Goal: Task Accomplishment & Management: Complete application form

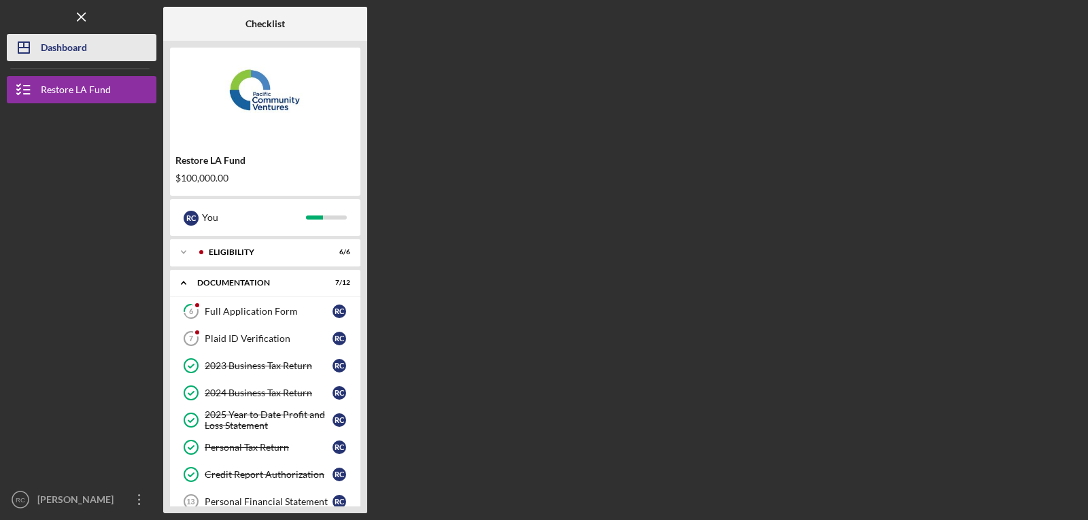
click at [58, 52] on div "Dashboard" at bounding box center [64, 49] width 46 height 31
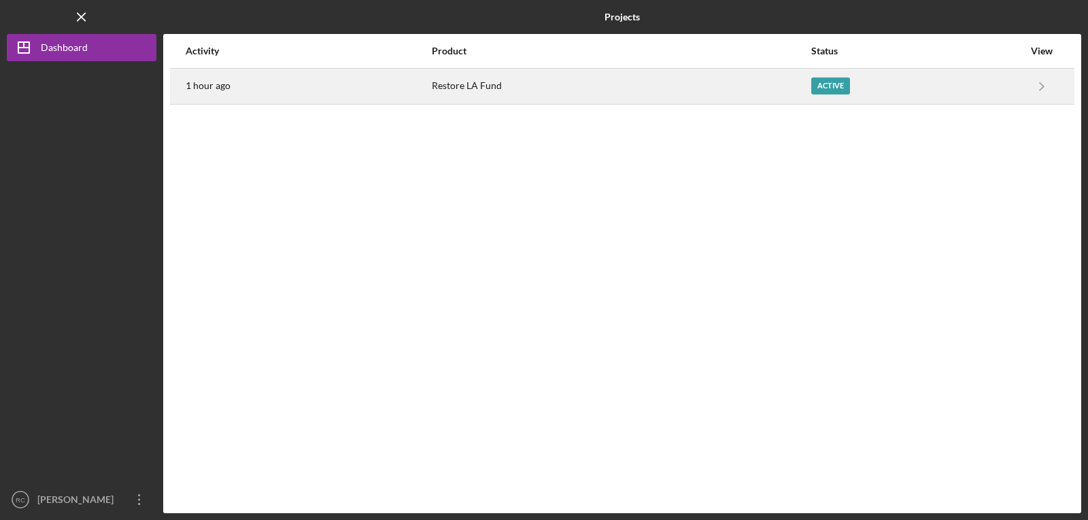
click at [725, 92] on div "Restore LA Fund" at bounding box center [621, 86] width 378 height 34
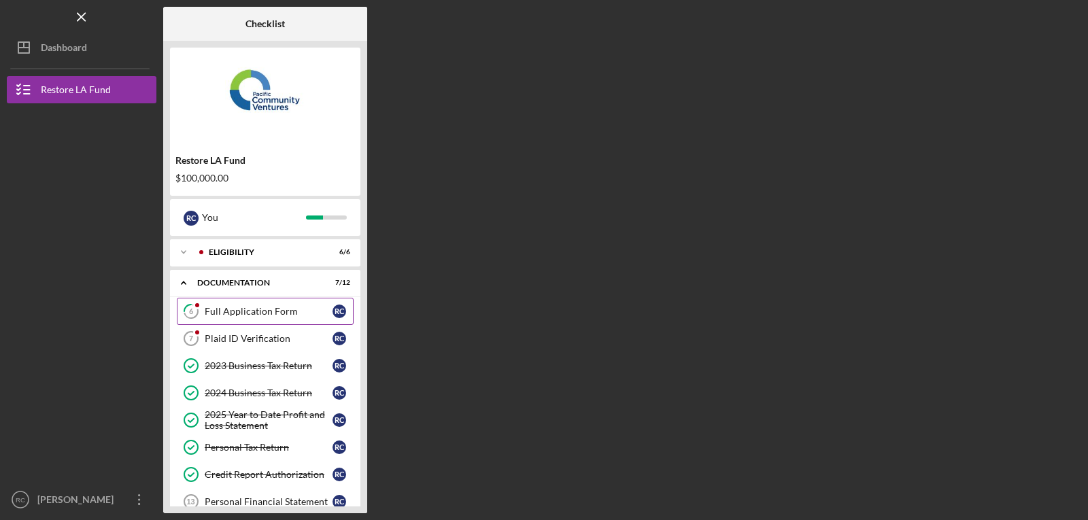
click at [263, 305] on link "6 Full Application Form R C" at bounding box center [265, 311] width 177 height 27
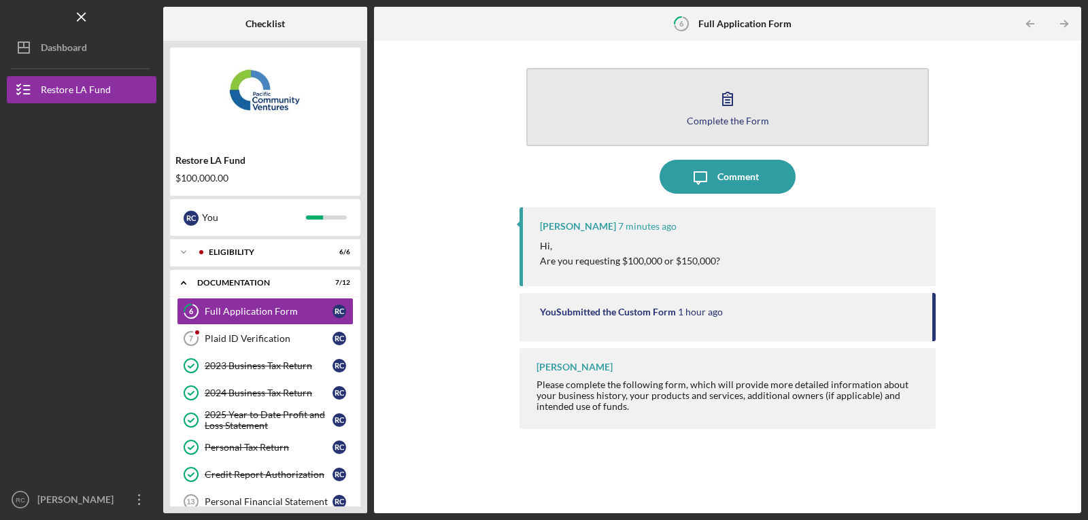
click at [727, 118] on div "Complete the Form" at bounding box center [728, 121] width 82 height 10
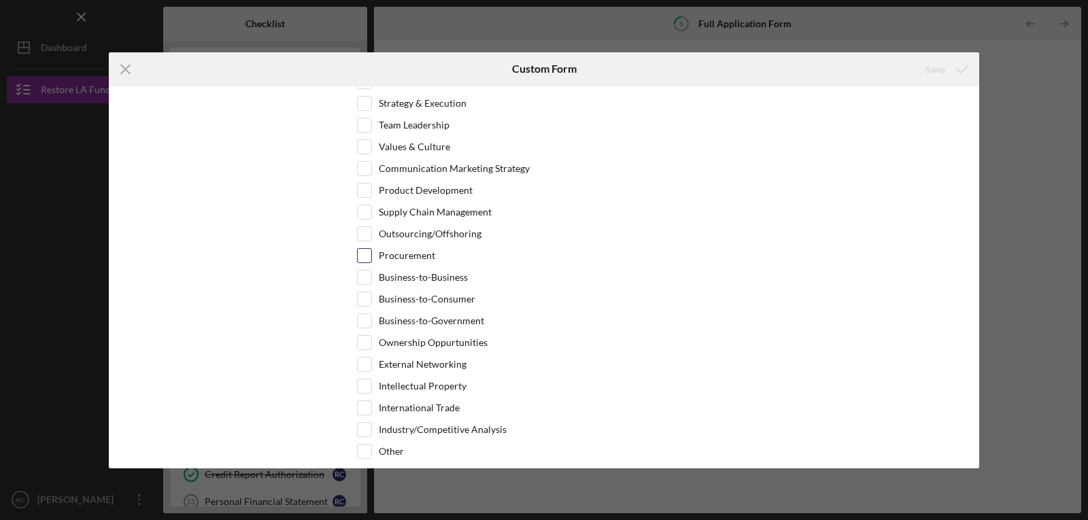
scroll to position [2785, 0]
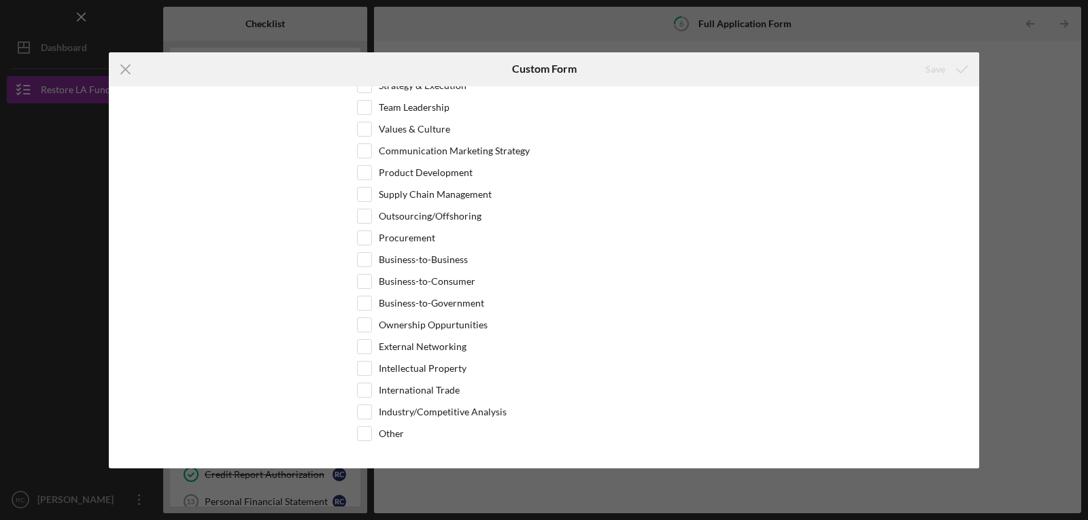
click at [831, 31] on div "Icon/Menu Close Custom Form Save *Use of Proceeds Purchase Inventory Business E…" at bounding box center [544, 260] width 1088 height 520
drag, startPoint x: 429, startPoint y: 33, endPoint x: 421, endPoint y: 33, distance: 8.2
click at [426, 33] on div "Icon/Menu Close Custom Form Save *Use of Proceeds Purchase Inventory Business E…" at bounding box center [544, 260] width 1088 height 520
click at [126, 67] on icon "Icon/Menu Close" at bounding box center [126, 69] width 34 height 34
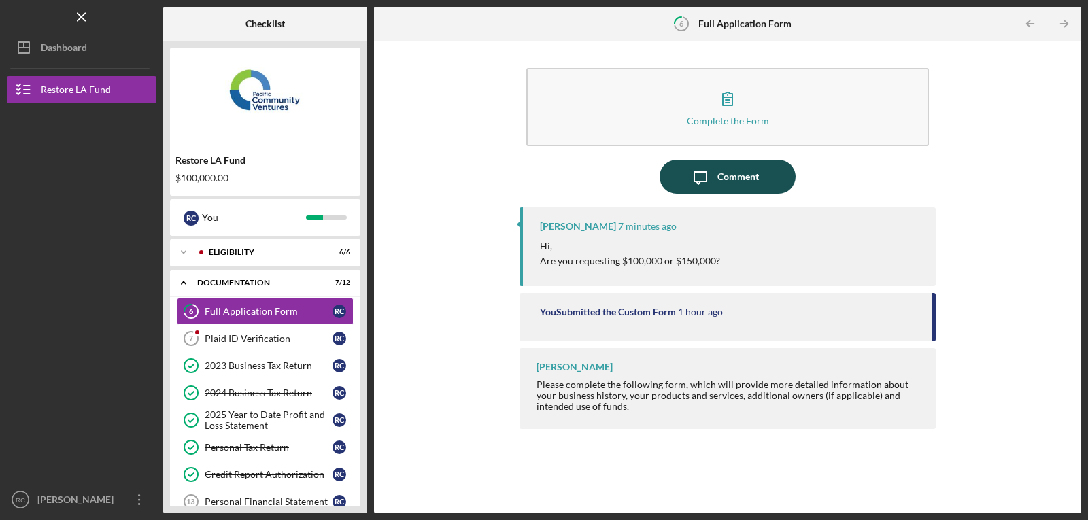
click at [705, 175] on icon "Icon/Message" at bounding box center [700, 177] width 34 height 34
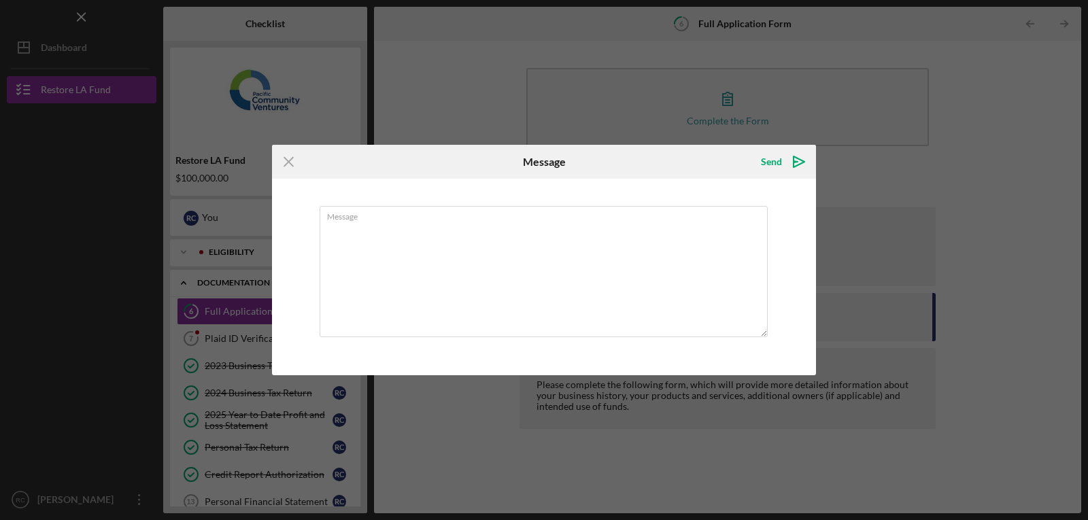
type textarea "W"
type textarea "I would accept either amount, 150,000 would work better"
click at [766, 157] on div "Send" at bounding box center [771, 161] width 21 height 27
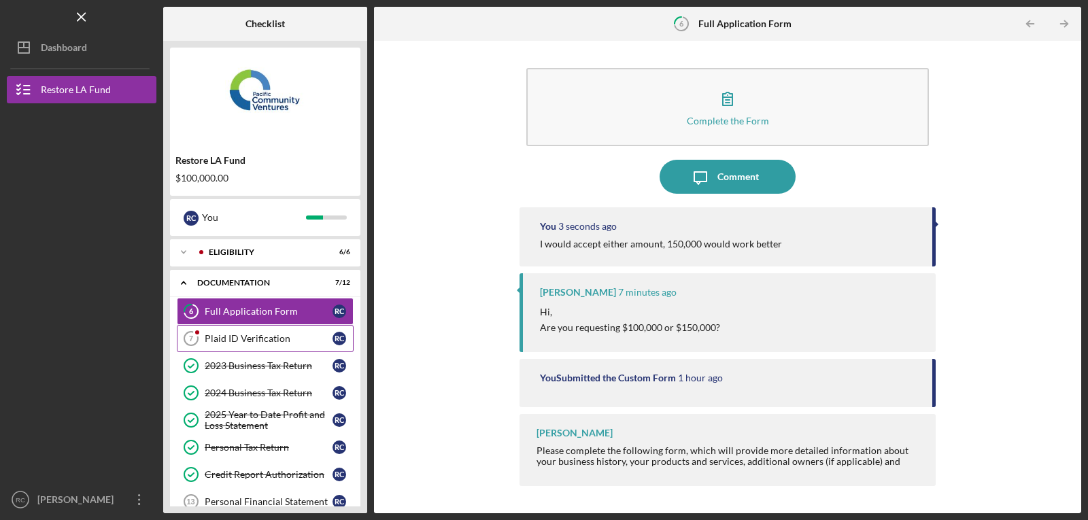
click at [229, 338] on div "Plaid ID Verification" at bounding box center [269, 338] width 128 height 11
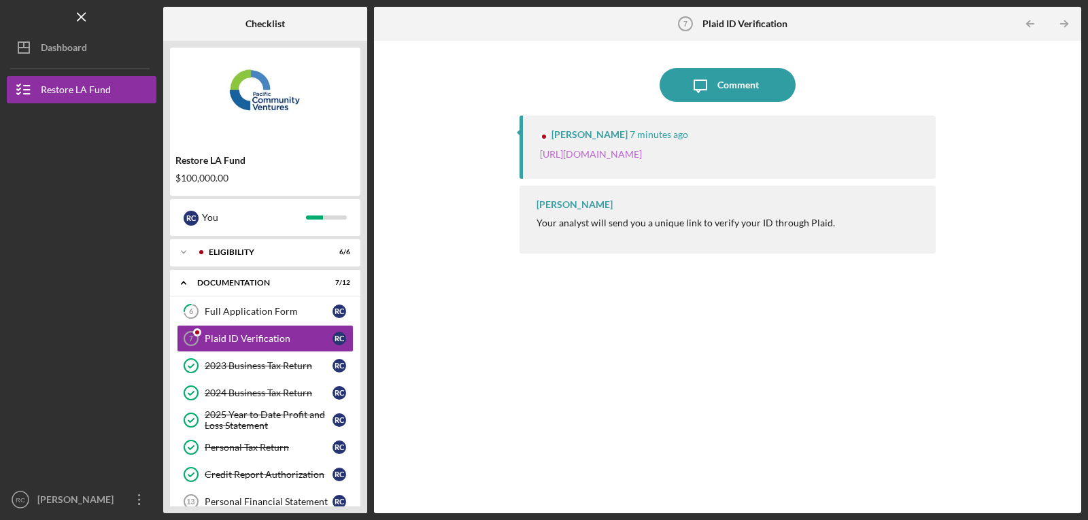
click at [625, 154] on link "[URL][DOMAIN_NAME]" at bounding box center [591, 154] width 102 height 12
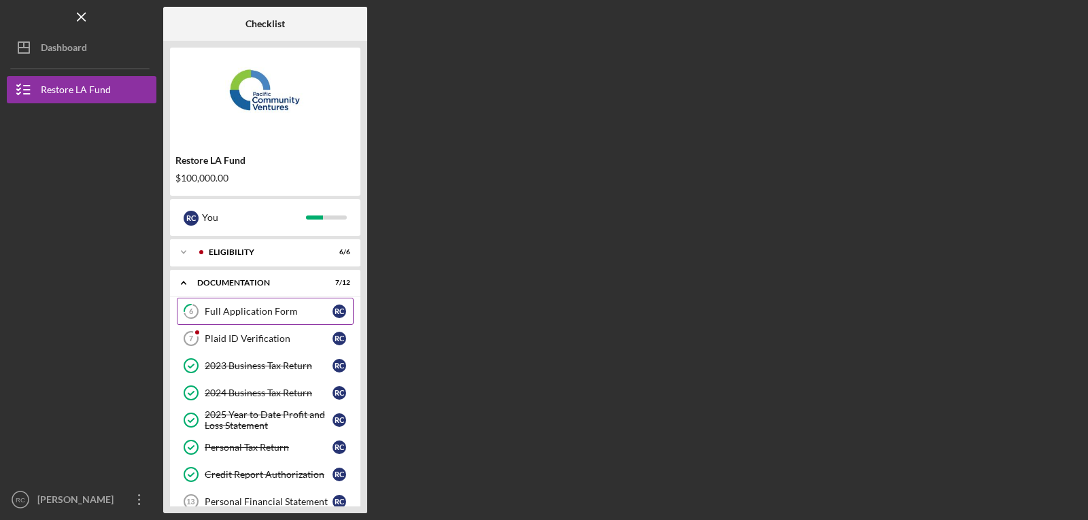
click at [251, 307] on div "Full Application Form" at bounding box center [269, 311] width 128 height 11
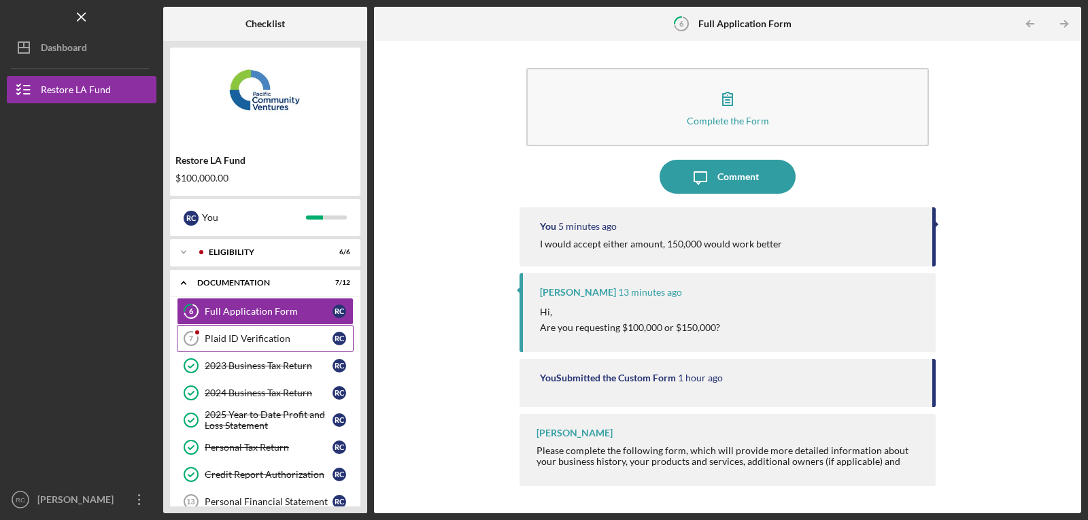
click at [226, 338] on div "Plaid ID Verification" at bounding box center [269, 338] width 128 height 11
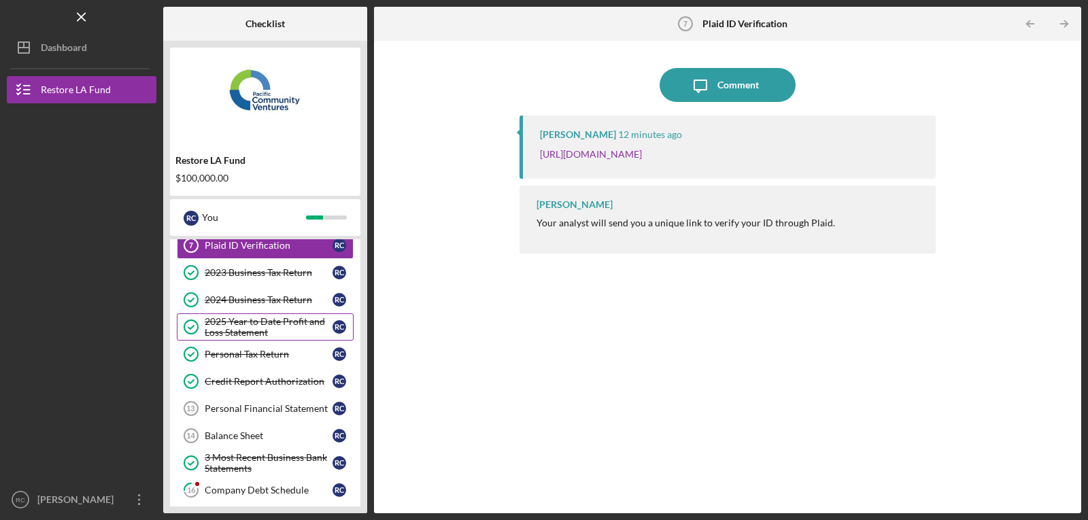
scroll to position [136, 0]
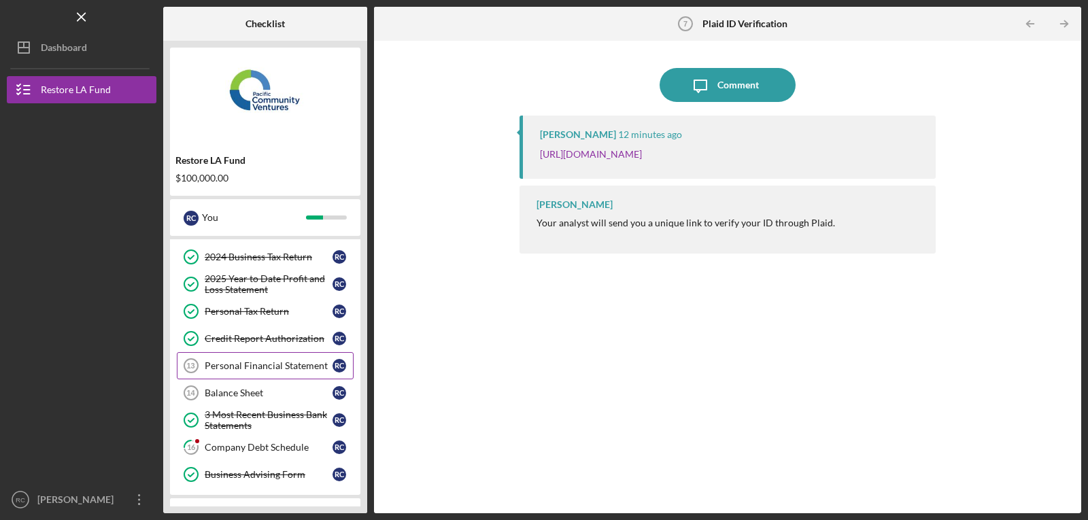
click at [237, 364] on div "Personal Financial Statement" at bounding box center [269, 365] width 128 height 11
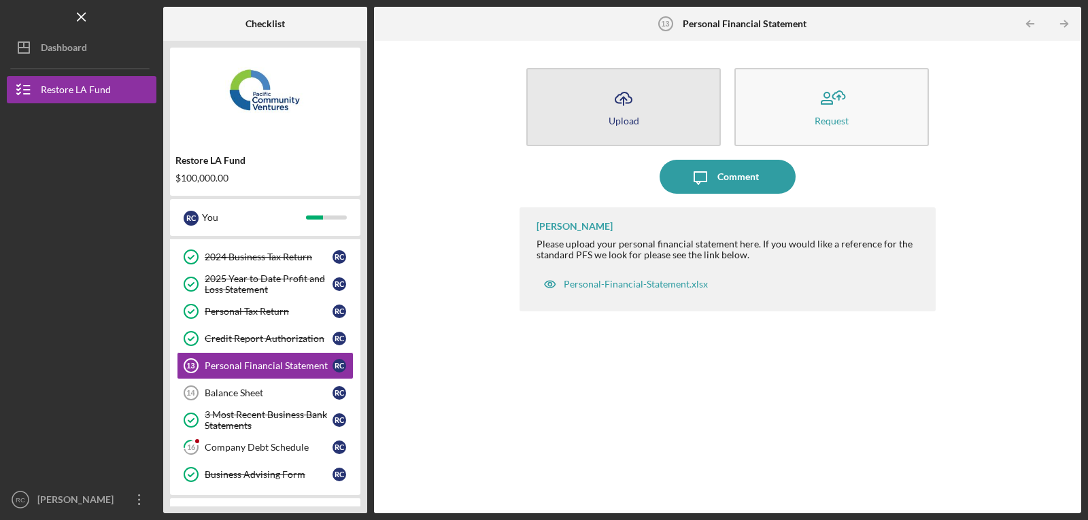
click at [617, 112] on icon "Icon/Upload" at bounding box center [623, 99] width 34 height 34
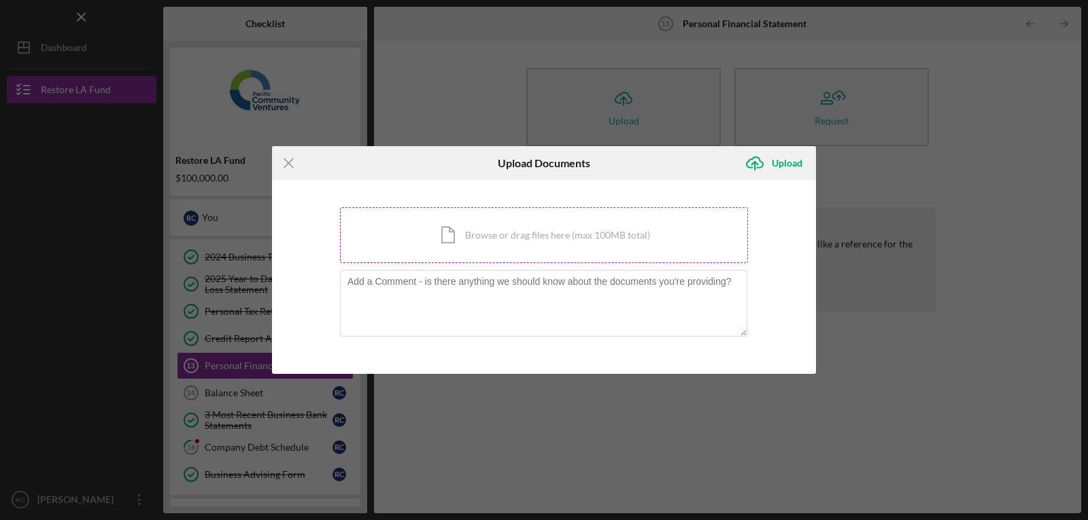
click at [499, 237] on div "Icon/Document Browse or drag files here (max 100MB total) Tap to choose files o…" at bounding box center [544, 235] width 408 height 56
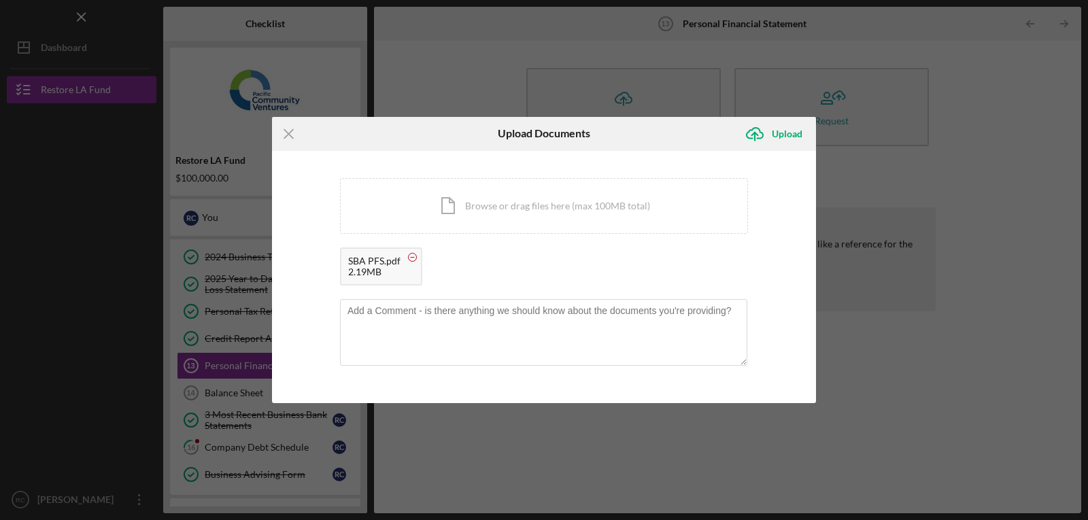
click at [412, 256] on circle at bounding box center [413, 257] width 8 height 8
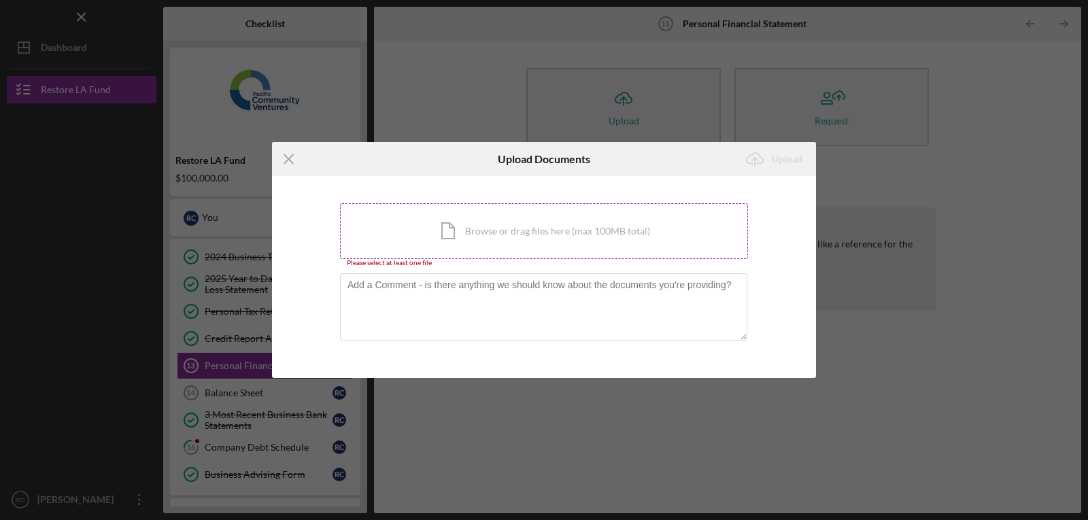
click at [485, 230] on div "Icon/Document Browse or drag files here (max 100MB total) Tap to choose files o…" at bounding box center [544, 231] width 408 height 56
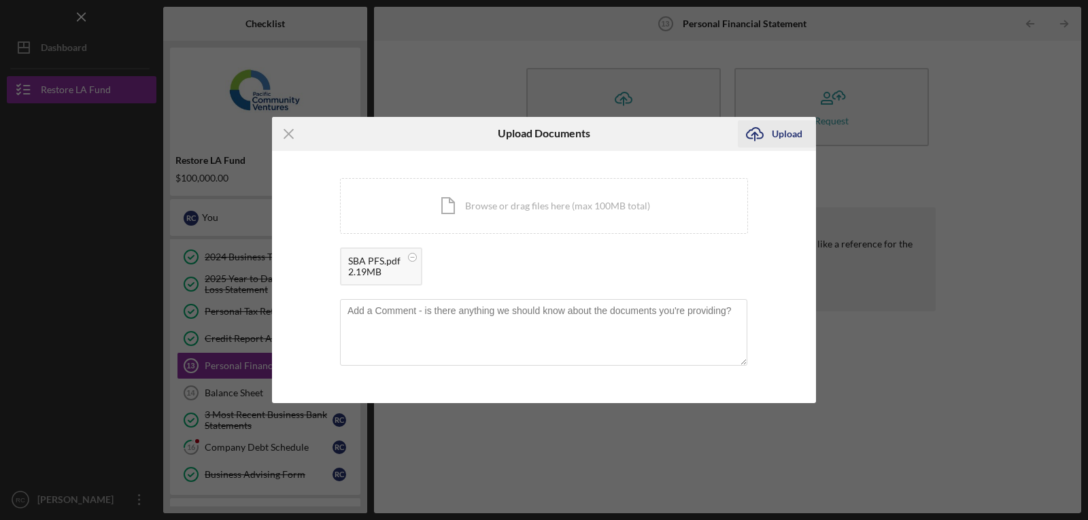
click at [784, 133] on div "Upload" at bounding box center [786, 133] width 31 height 27
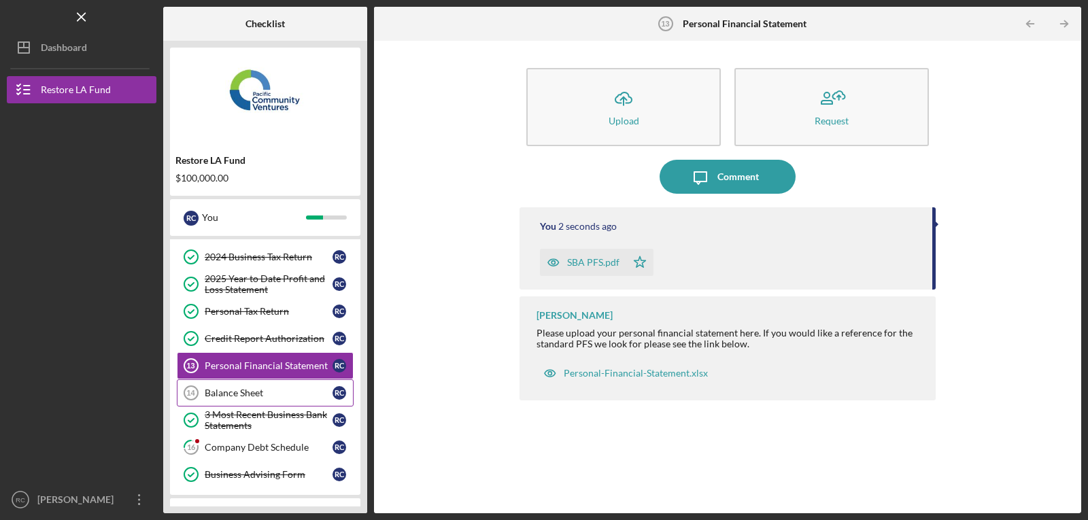
click at [220, 394] on div "Balance Sheet" at bounding box center [269, 392] width 128 height 11
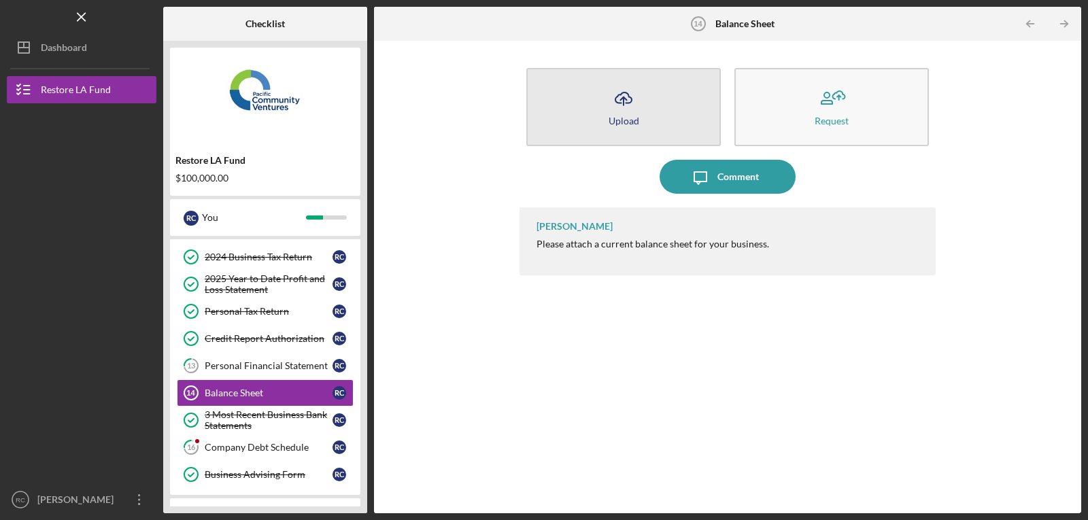
click at [614, 107] on icon "Icon/Upload" at bounding box center [623, 99] width 34 height 34
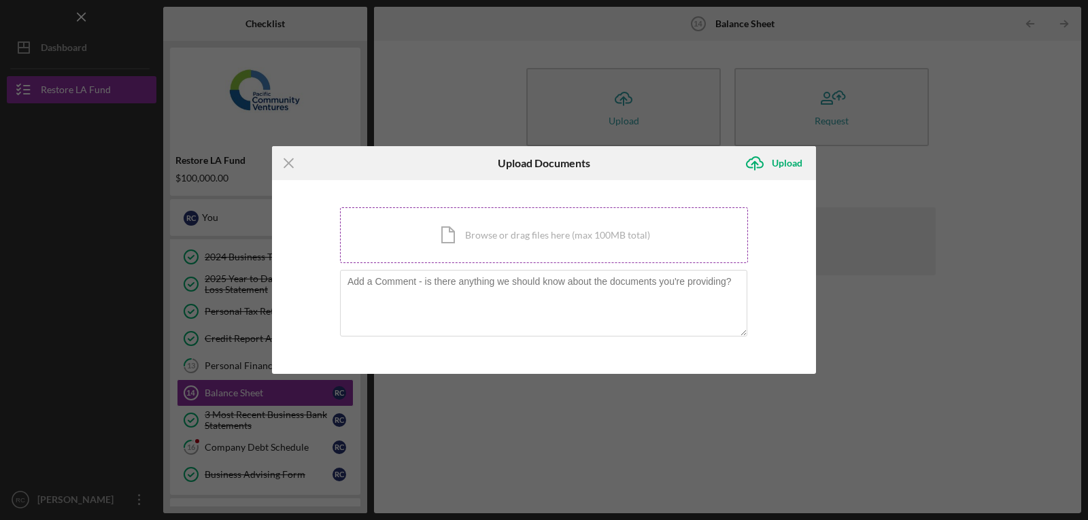
click at [465, 229] on div "Icon/Document Browse or drag files here (max 100MB total) Tap to choose files o…" at bounding box center [544, 235] width 408 height 56
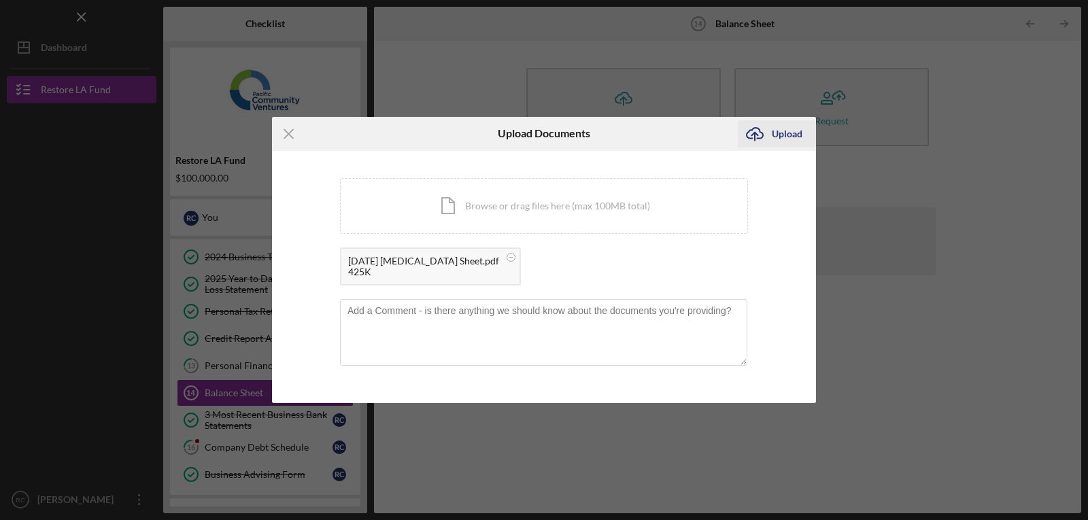
click at [784, 137] on div "Upload" at bounding box center [786, 133] width 31 height 27
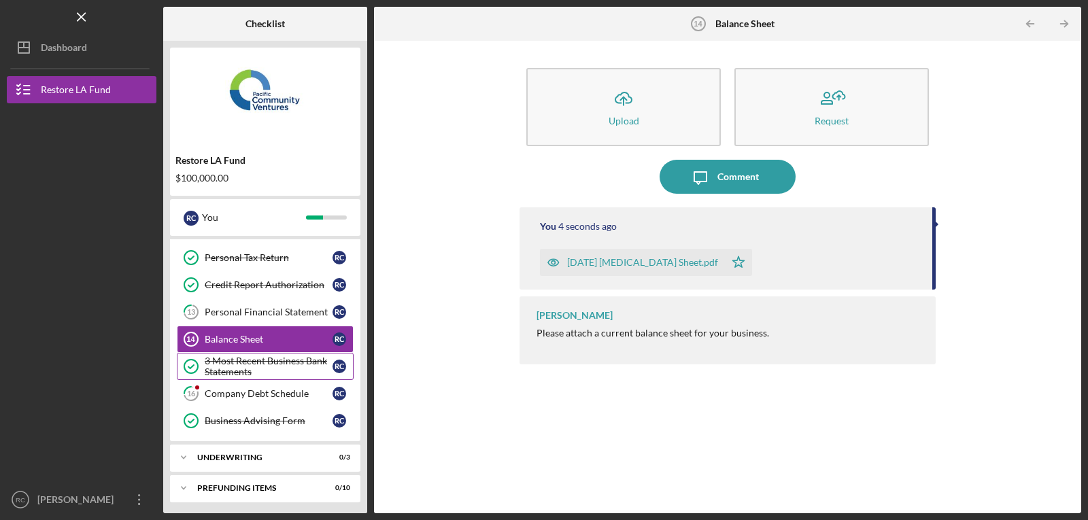
scroll to position [192, 0]
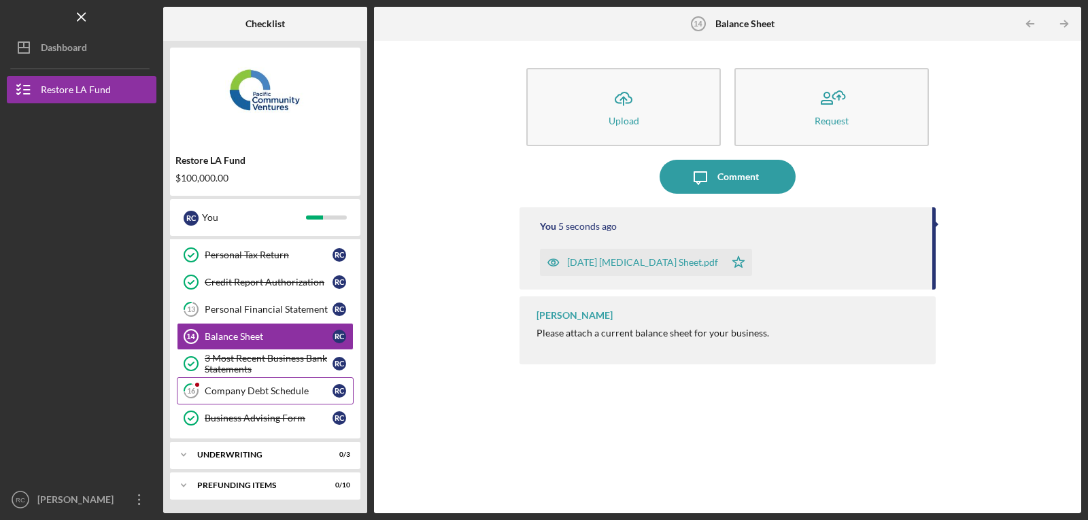
click at [245, 389] on div "Company Debt Schedule" at bounding box center [269, 390] width 128 height 11
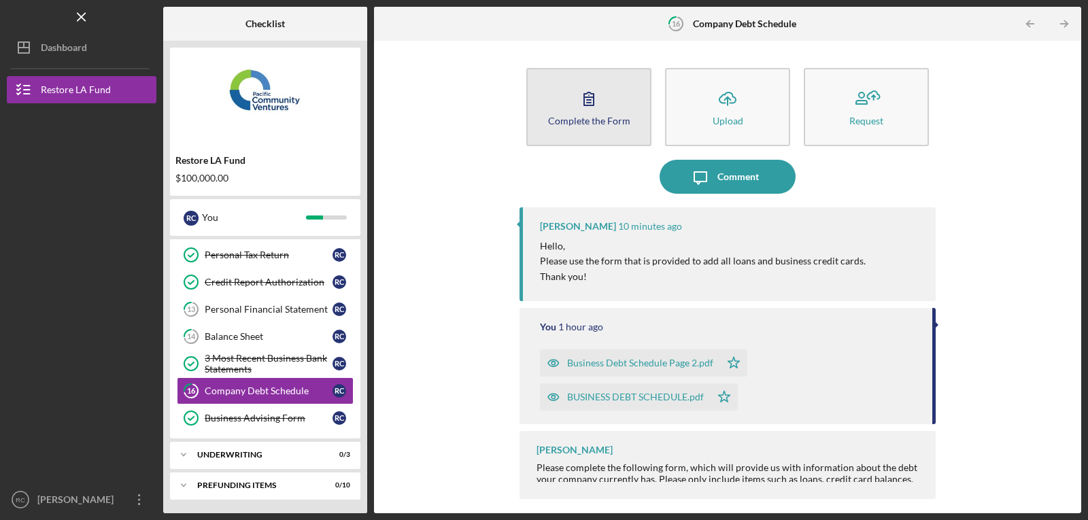
click at [578, 116] on div "Complete the Form" at bounding box center [589, 121] width 82 height 10
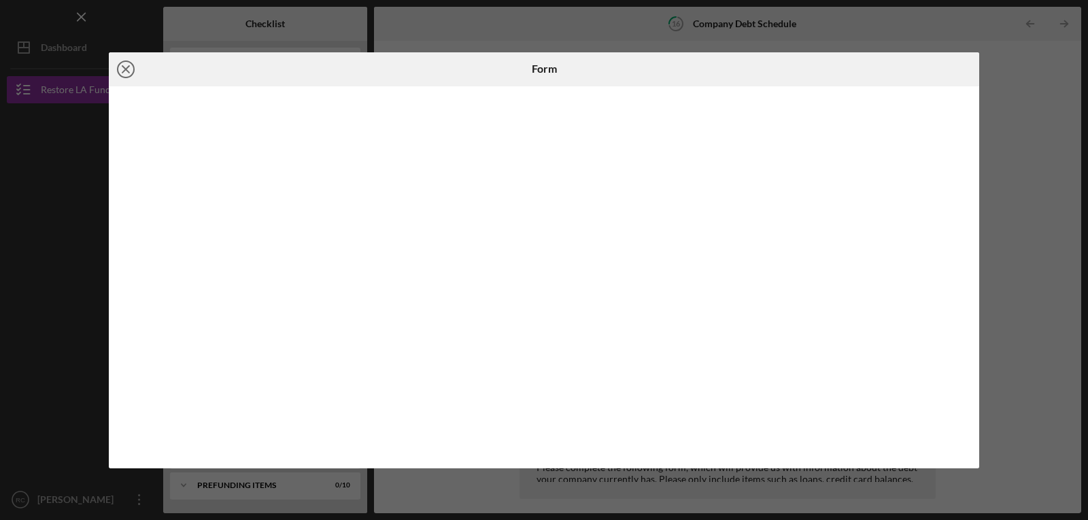
click at [125, 67] on icon "Icon/Close" at bounding box center [126, 69] width 34 height 34
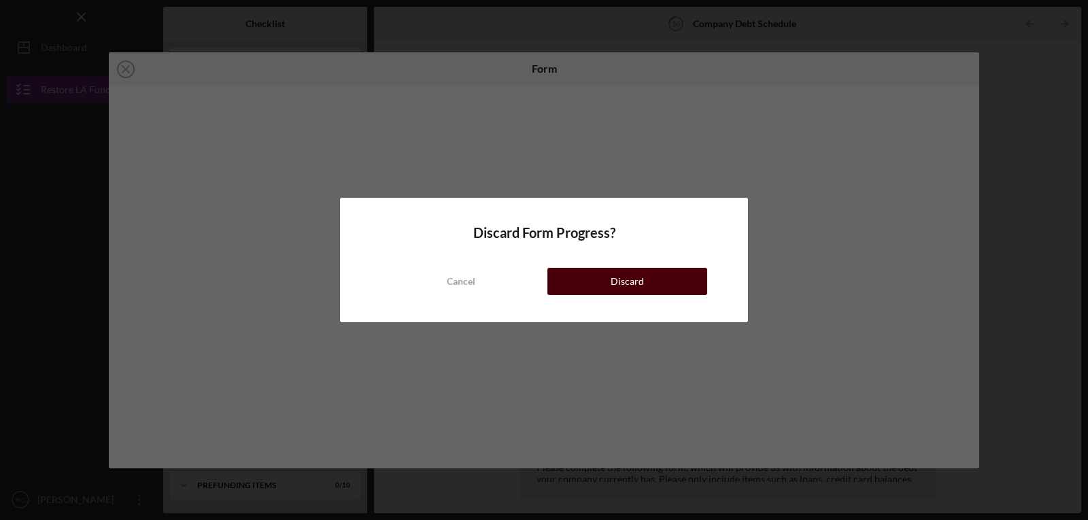
click at [570, 278] on button "Discard" at bounding box center [627, 281] width 160 height 27
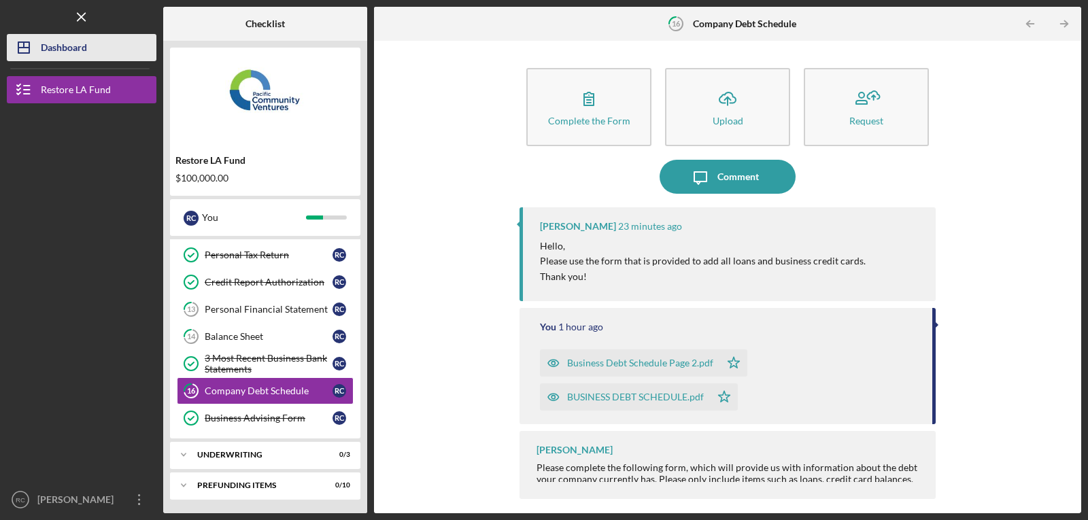
click at [48, 51] on div "Dashboard" at bounding box center [64, 49] width 46 height 31
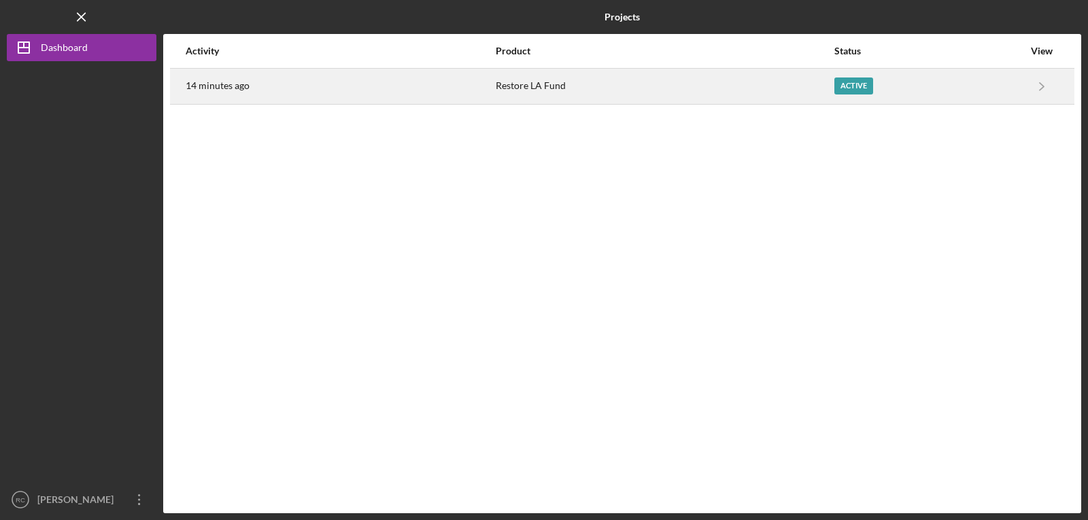
click at [538, 89] on div "Restore LA Fund" at bounding box center [664, 86] width 337 height 34
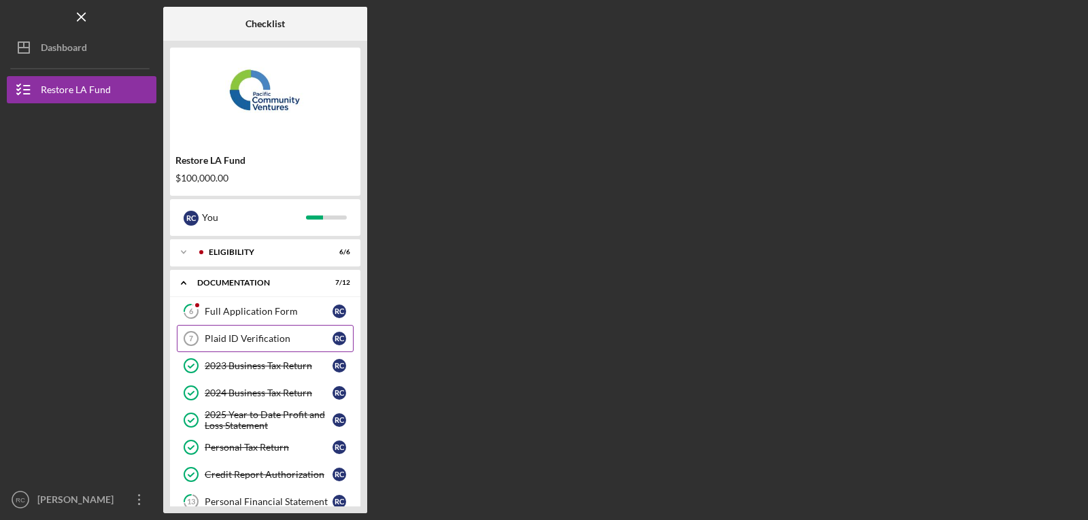
click at [227, 334] on div "Plaid ID Verification" at bounding box center [269, 338] width 128 height 11
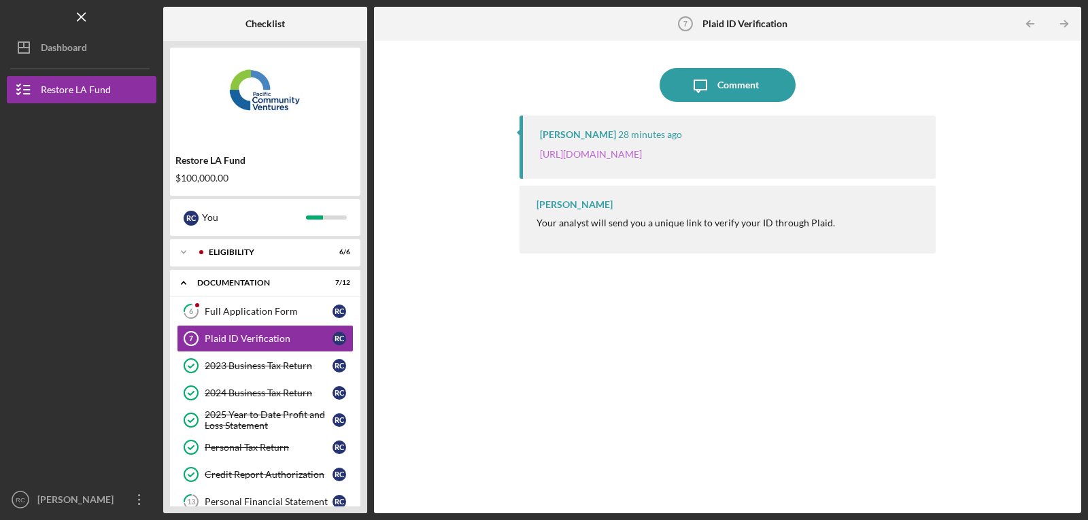
click at [591, 160] on link "[URL][DOMAIN_NAME]" at bounding box center [591, 154] width 102 height 12
click at [54, 50] on div "Dashboard" at bounding box center [64, 49] width 46 height 31
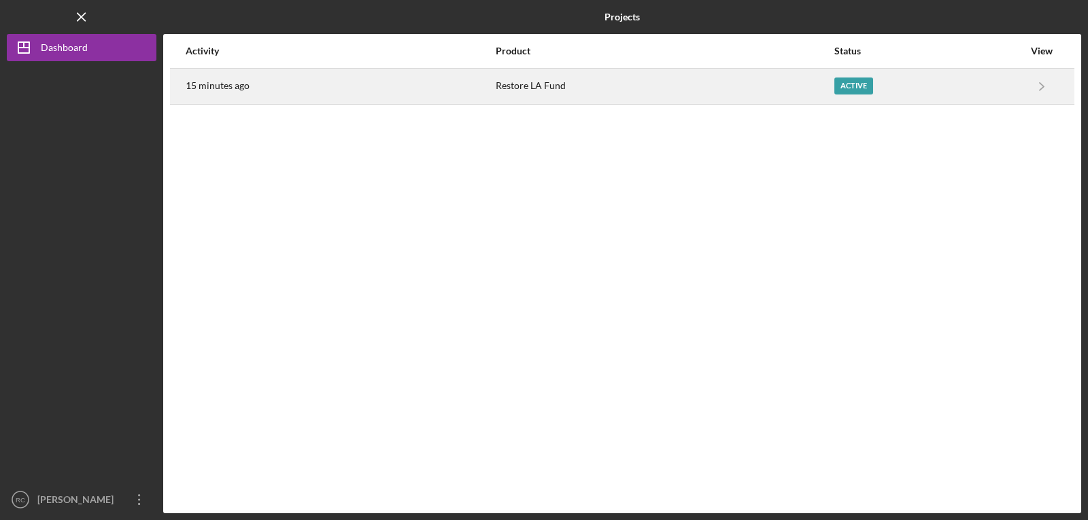
click at [962, 87] on div "Active" at bounding box center [928, 86] width 189 height 34
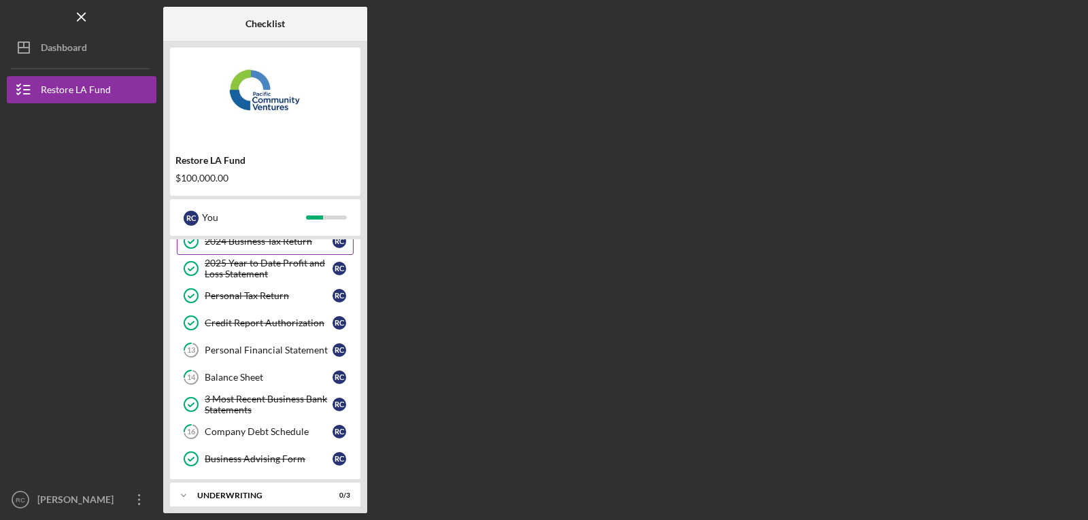
scroll to position [158, 0]
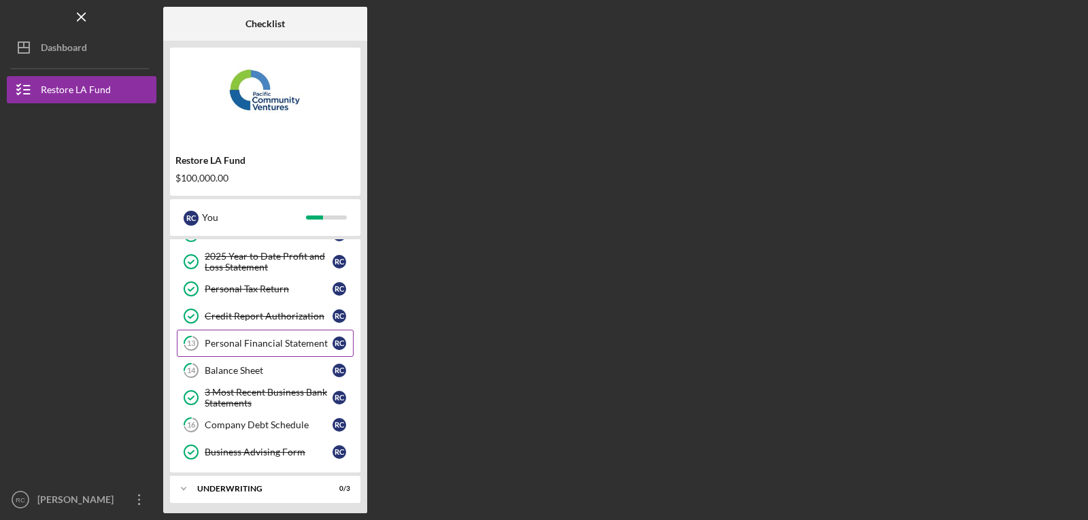
click at [245, 342] on div "Personal Financial Statement" at bounding box center [269, 343] width 128 height 11
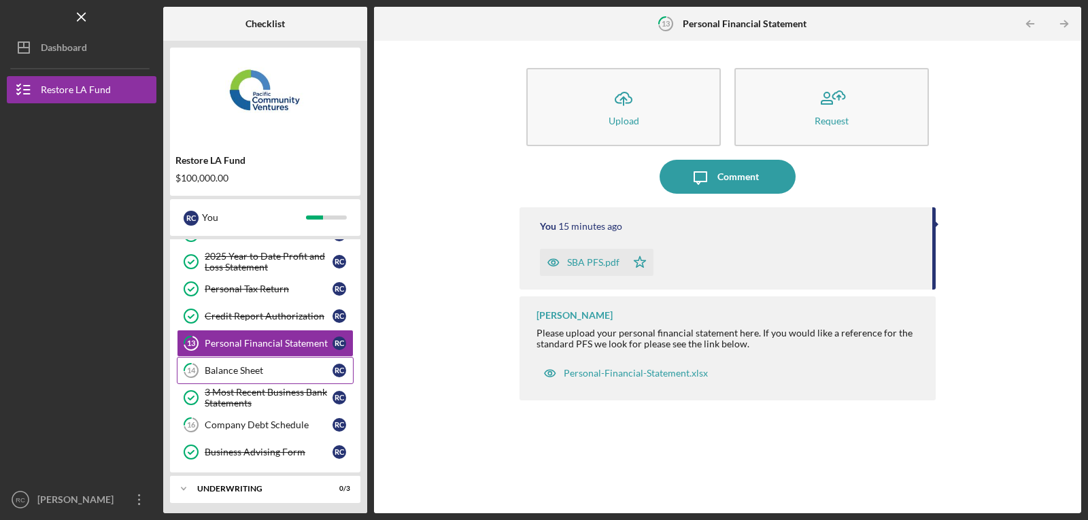
click at [235, 368] on div "Balance Sheet" at bounding box center [269, 370] width 128 height 11
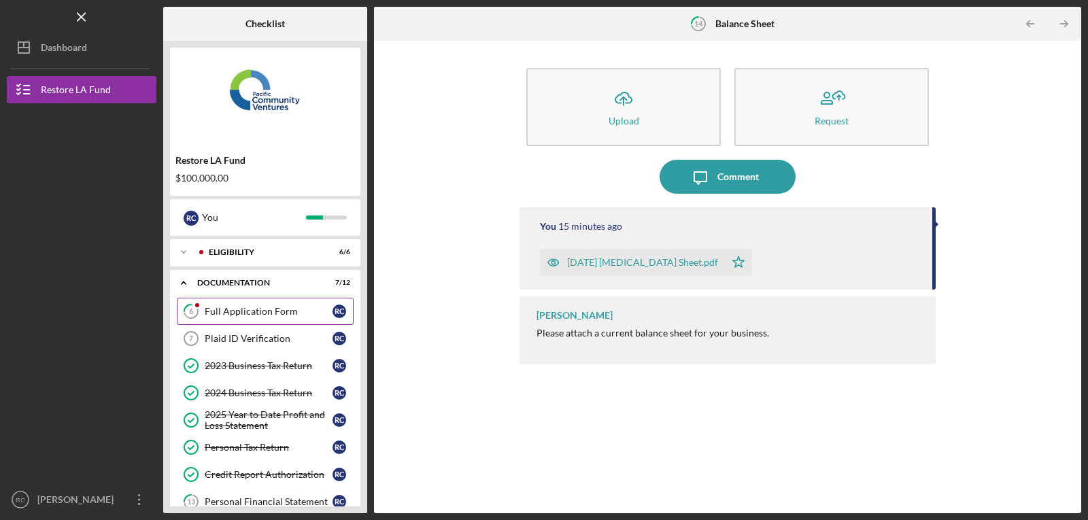
click at [231, 315] on div "Full Application Form" at bounding box center [269, 311] width 128 height 11
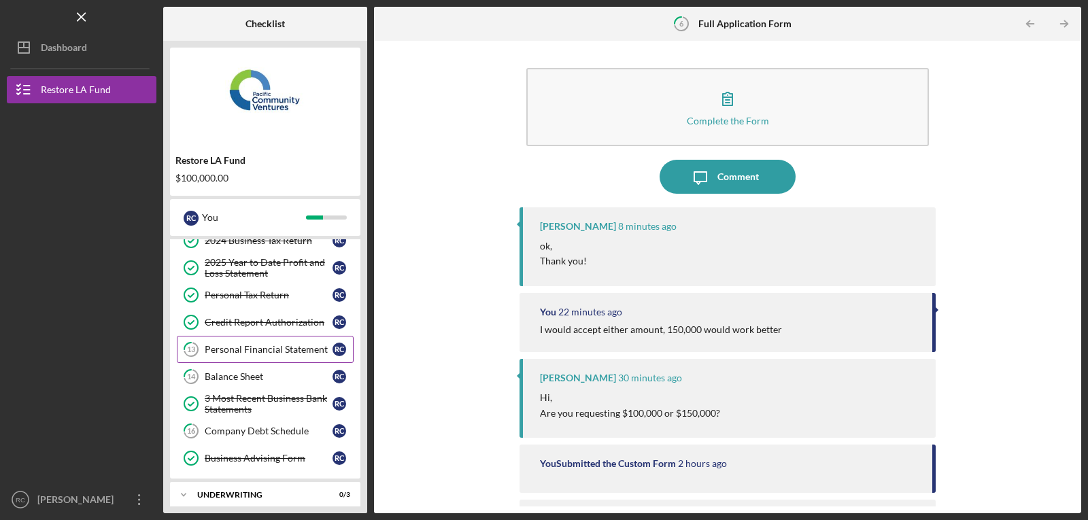
scroll to position [158, 0]
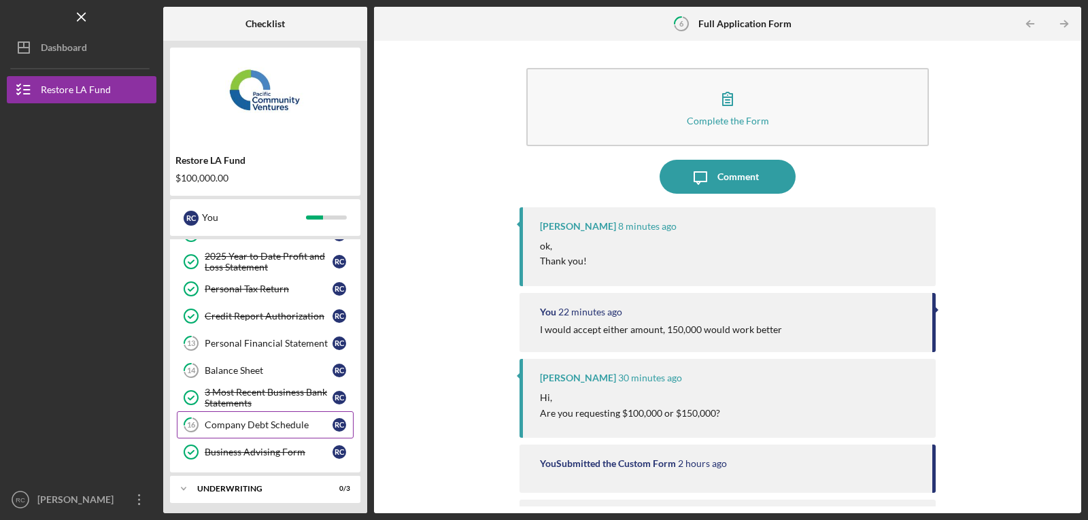
click at [236, 427] on div "Company Debt Schedule" at bounding box center [269, 424] width 128 height 11
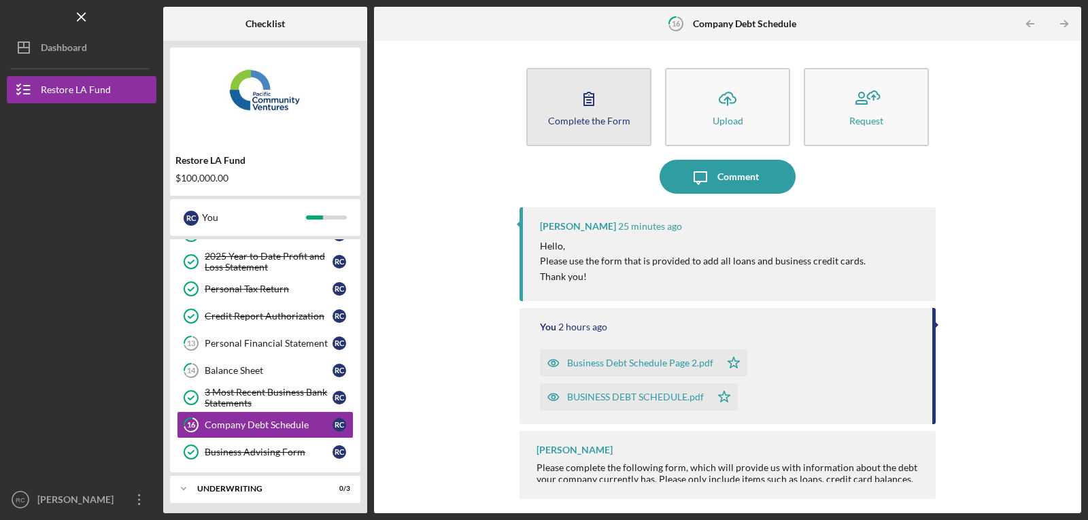
click at [578, 118] on div "Complete the Form" at bounding box center [589, 121] width 82 height 10
click at [589, 123] on div "Complete the Form" at bounding box center [589, 121] width 82 height 10
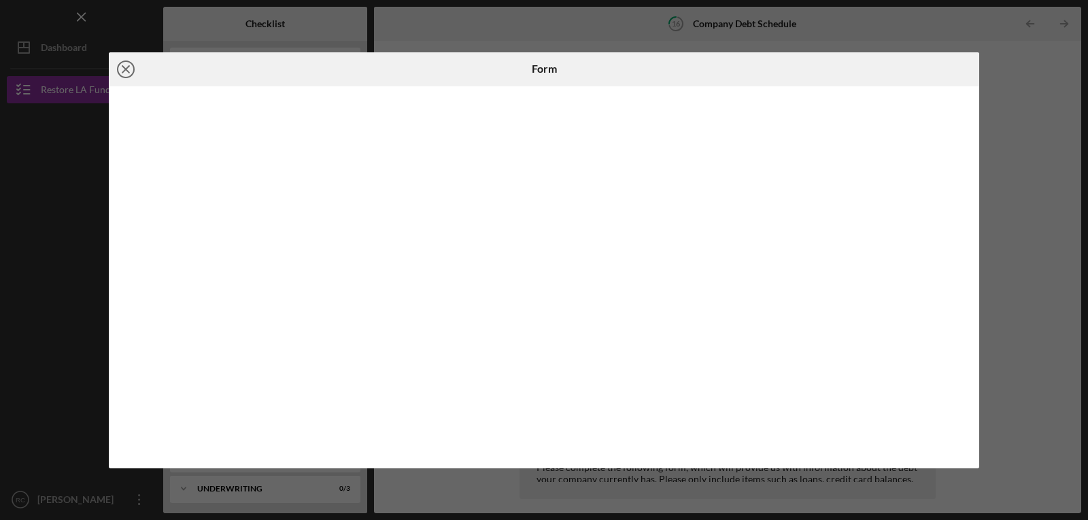
click at [128, 68] on icon "Icon/Close" at bounding box center [126, 69] width 34 height 34
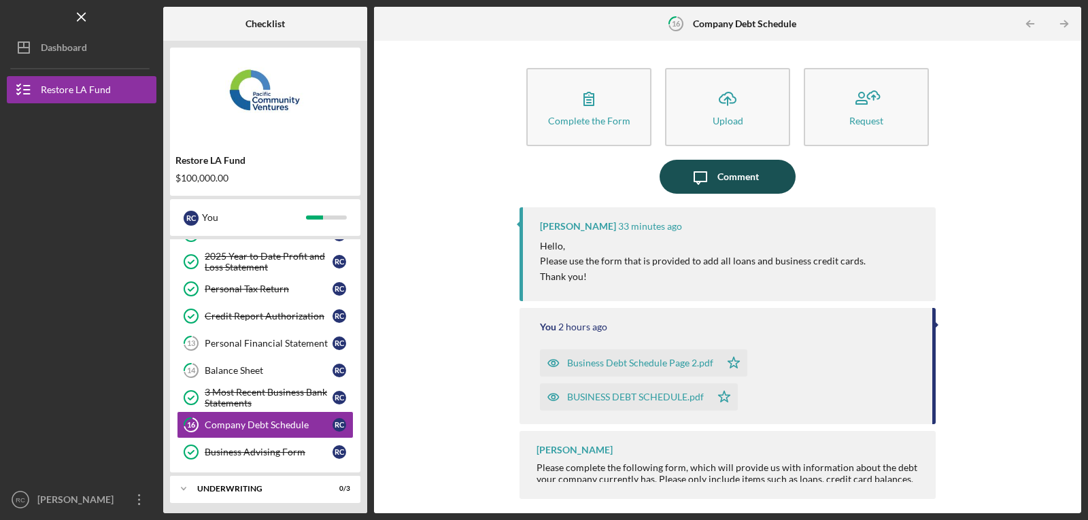
click at [699, 179] on icon "Icon/Message" at bounding box center [700, 177] width 34 height 34
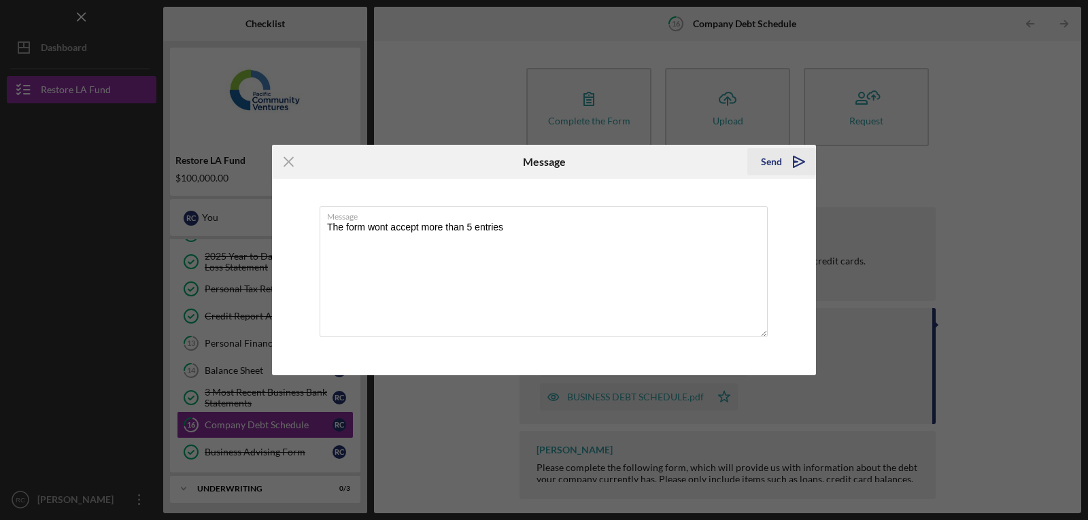
type textarea "The form wont accept more than 5 entries"
click at [777, 161] on div "Send" at bounding box center [771, 161] width 21 height 27
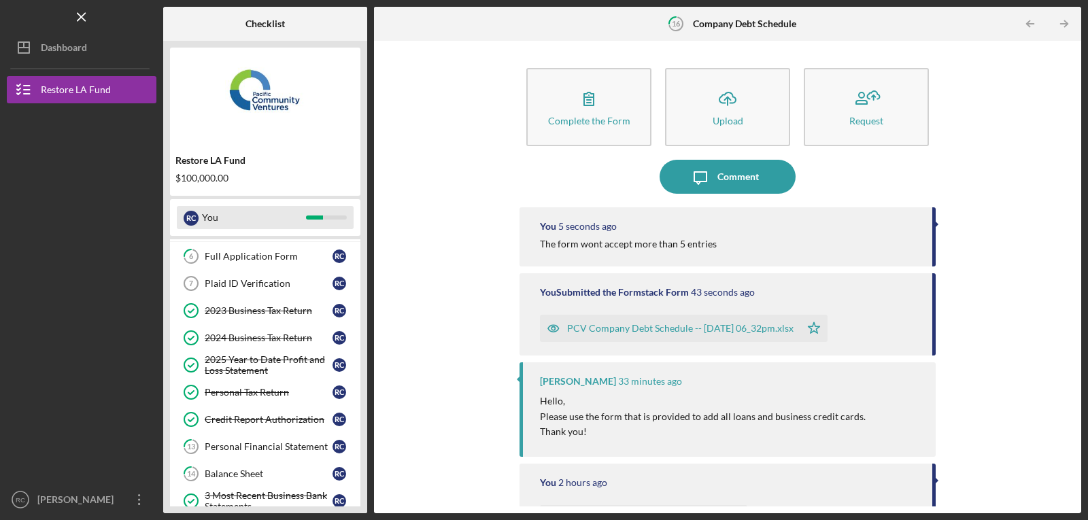
scroll to position [34, 0]
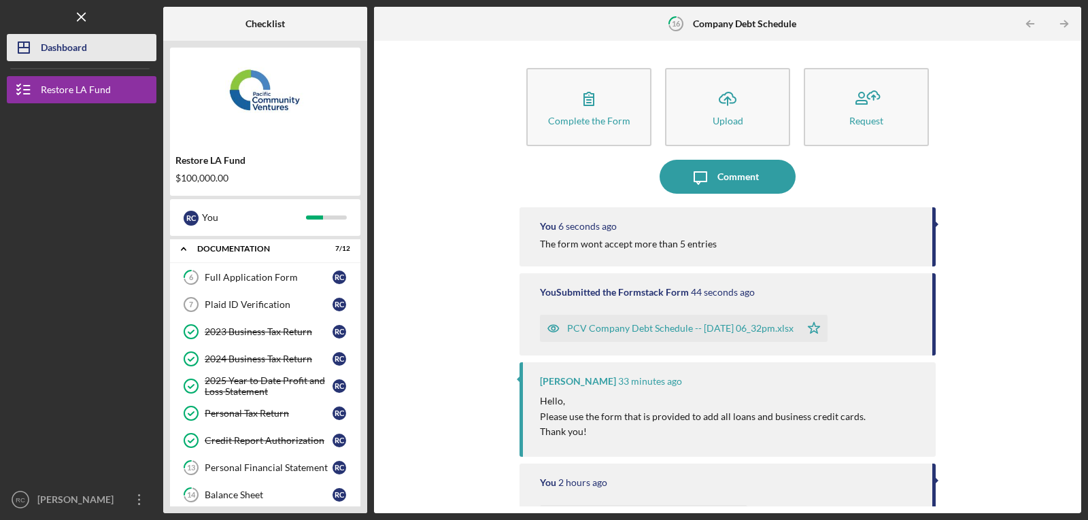
click at [36, 53] on icon "Icon/Dashboard" at bounding box center [24, 48] width 34 height 34
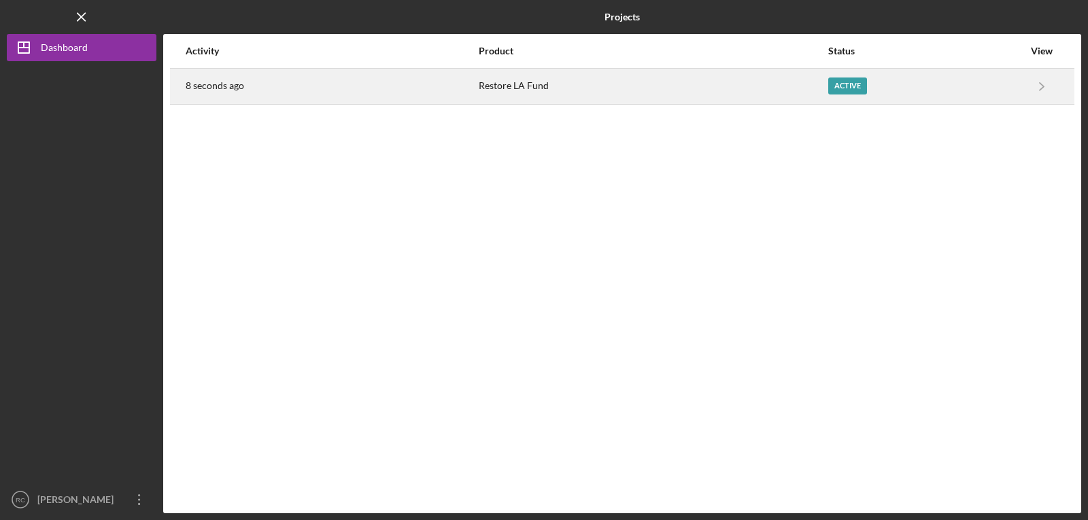
click at [683, 87] on div "Restore LA Fund" at bounding box center [653, 86] width 348 height 34
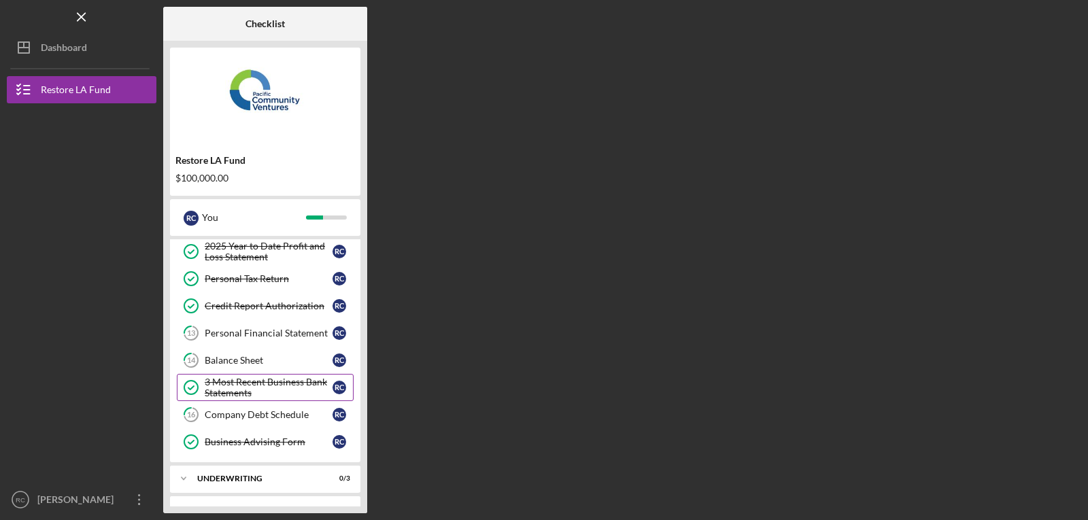
scroll to position [192, 0]
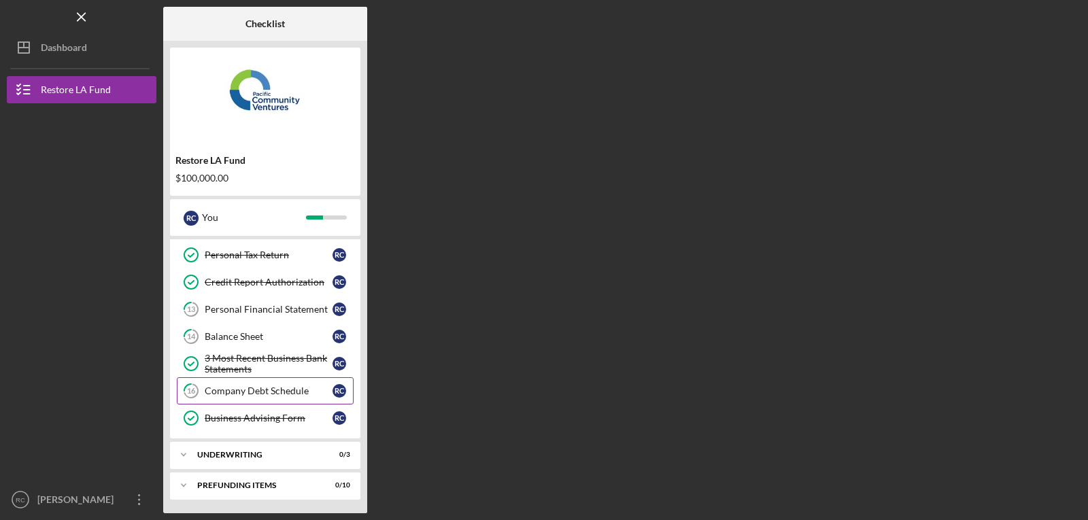
click at [236, 390] on div "Company Debt Schedule" at bounding box center [269, 390] width 128 height 11
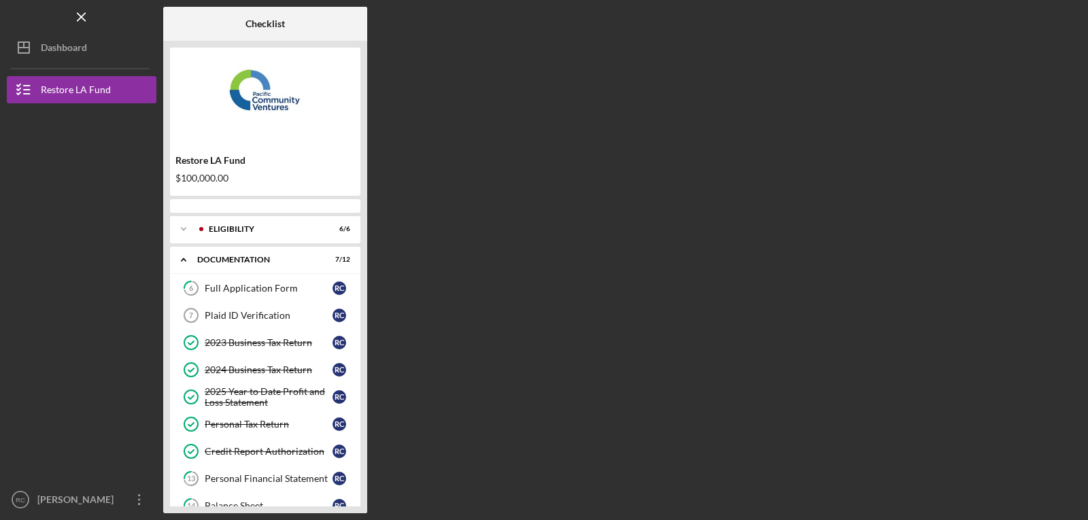
scroll to position [169, 0]
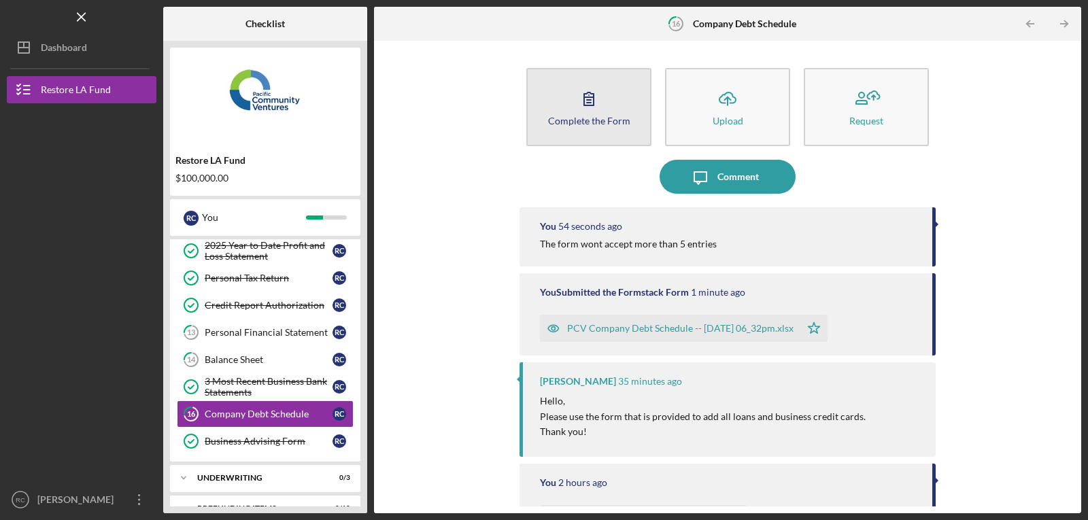
click at [580, 119] on div "Complete the Form" at bounding box center [589, 121] width 82 height 10
click at [582, 122] on div "Complete the Form" at bounding box center [589, 121] width 82 height 10
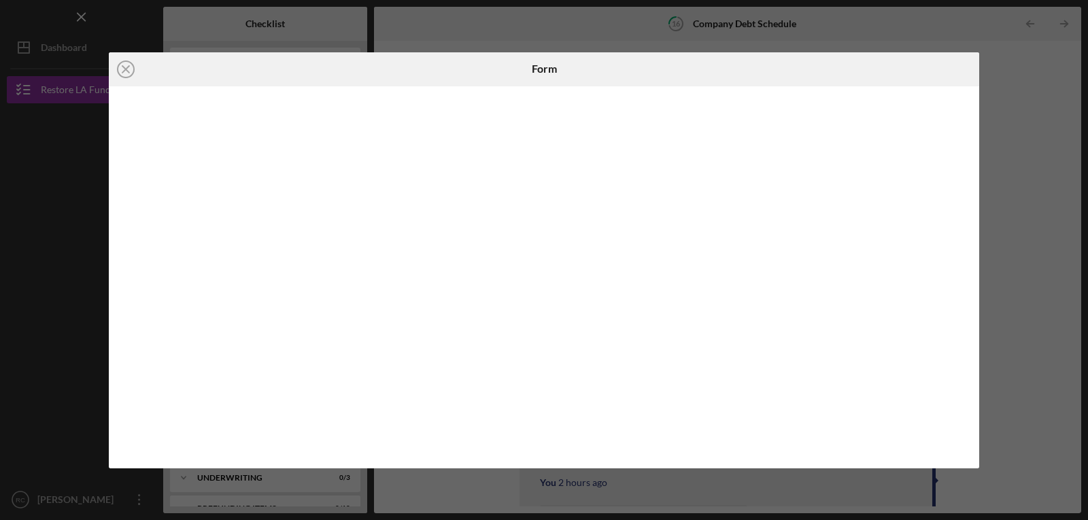
click at [417, 16] on div "Icon/Close Form" at bounding box center [544, 260] width 1088 height 520
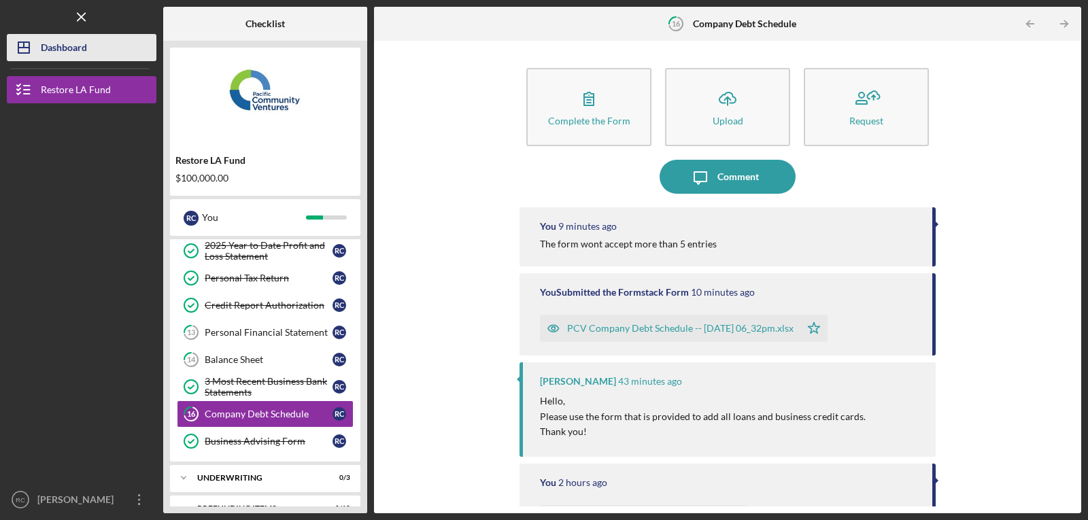
click at [46, 45] on div "Dashboard" at bounding box center [64, 49] width 46 height 31
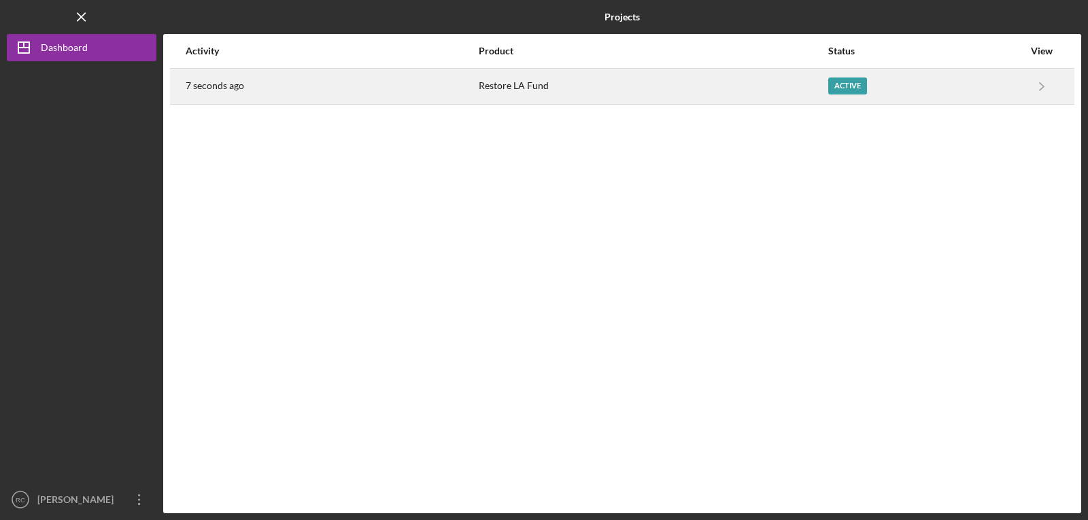
click at [892, 92] on div "Active" at bounding box center [925, 86] width 195 height 34
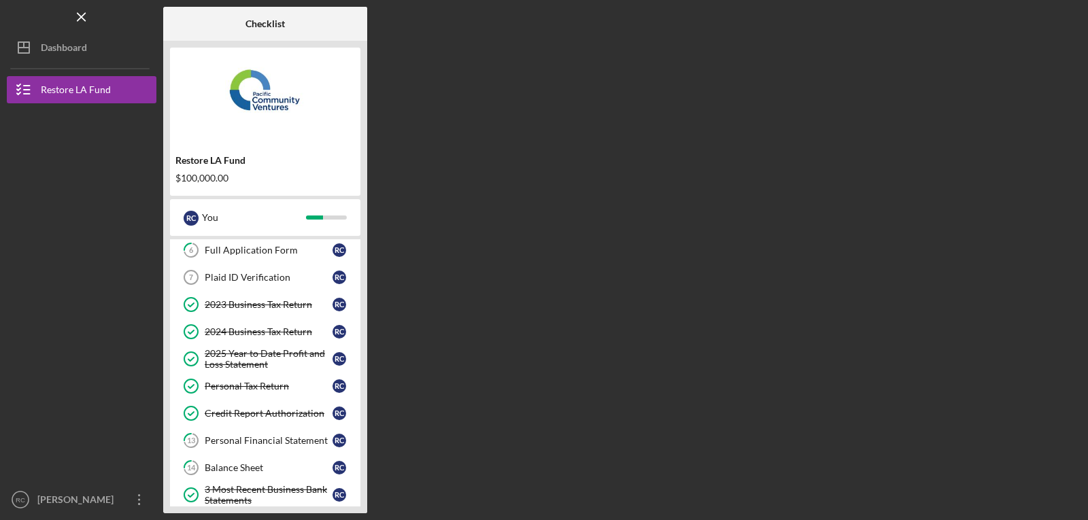
scroll to position [158, 0]
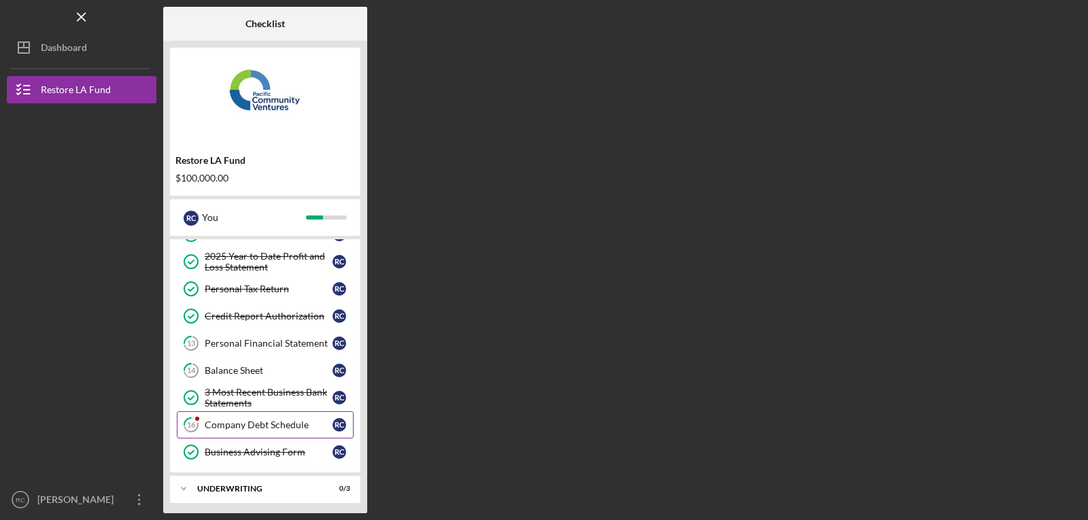
click at [241, 419] on div "Company Debt Schedule" at bounding box center [269, 424] width 128 height 11
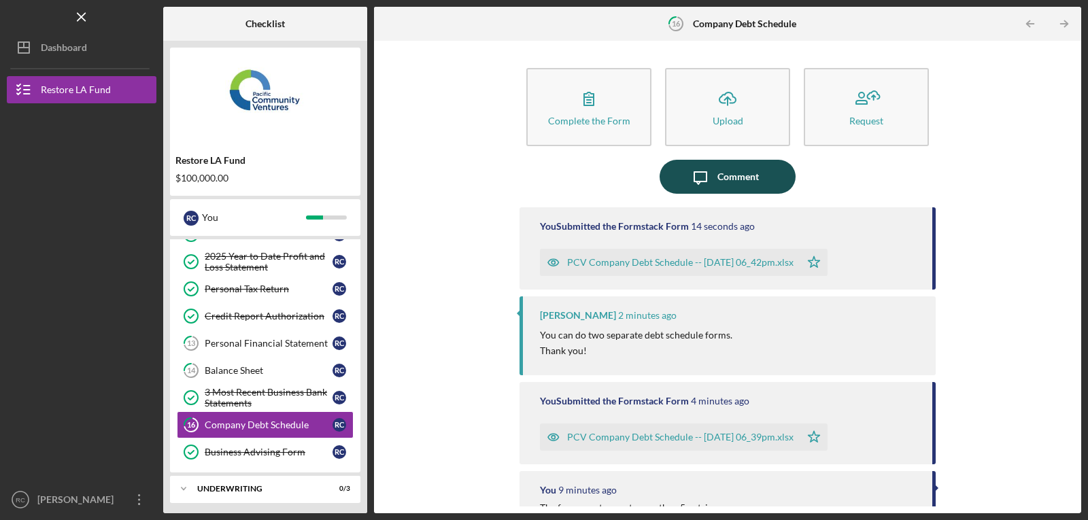
click at [706, 180] on icon "Icon/Message" at bounding box center [700, 177] width 34 height 34
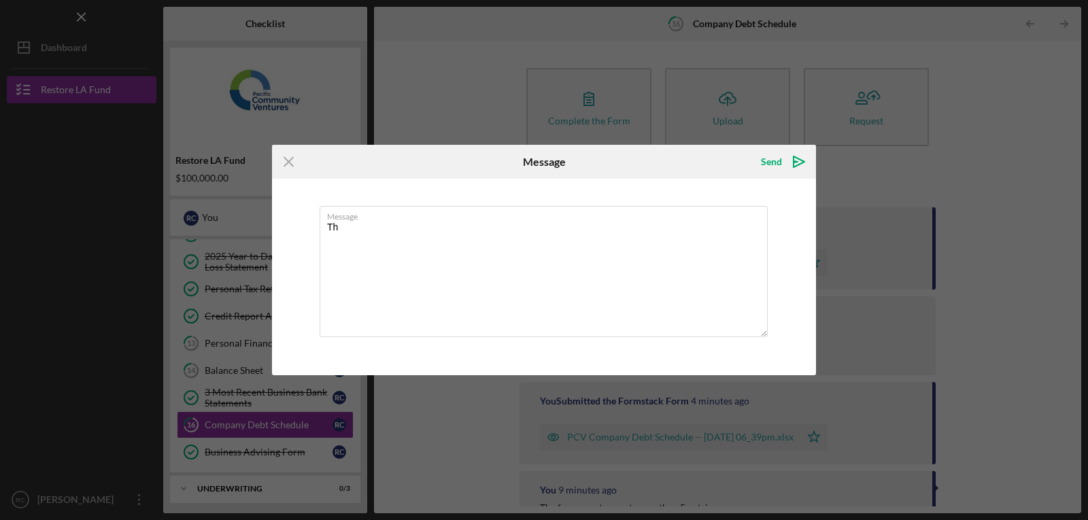
type textarea "T"
type textarea "I sent both"
click at [770, 158] on div "Send" at bounding box center [771, 161] width 21 height 27
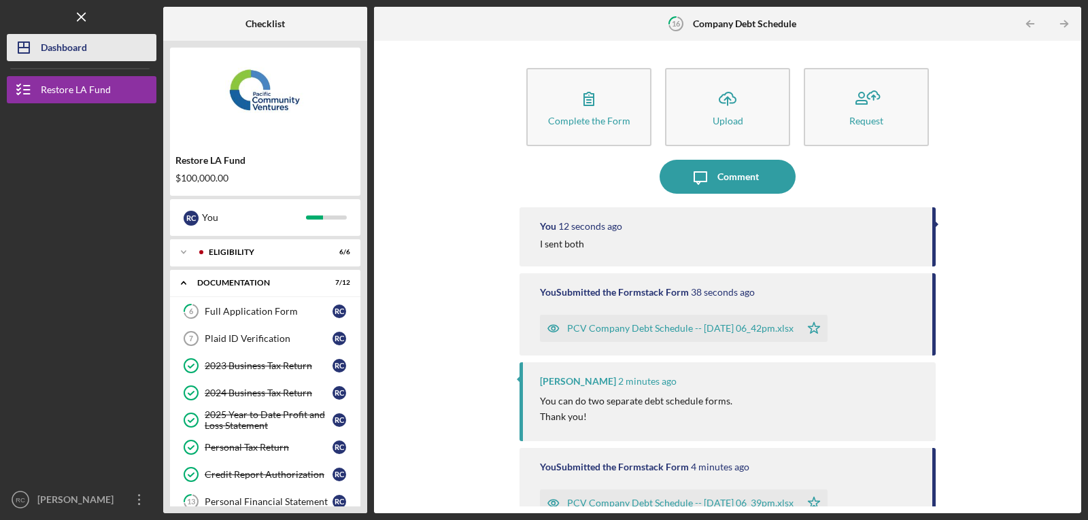
click at [60, 42] on div "Dashboard" at bounding box center [64, 49] width 46 height 31
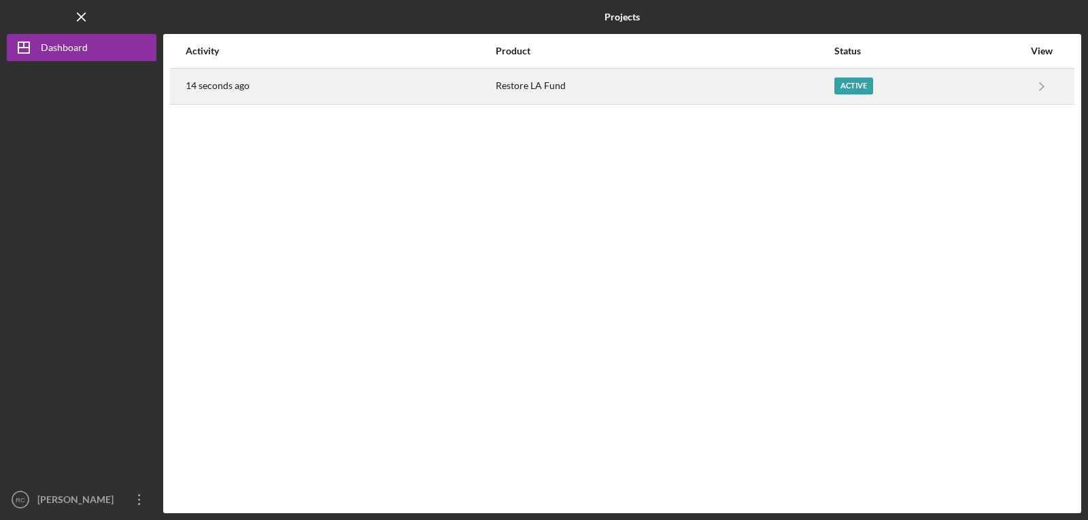
click at [702, 90] on div "Restore LA Fund" at bounding box center [664, 86] width 337 height 34
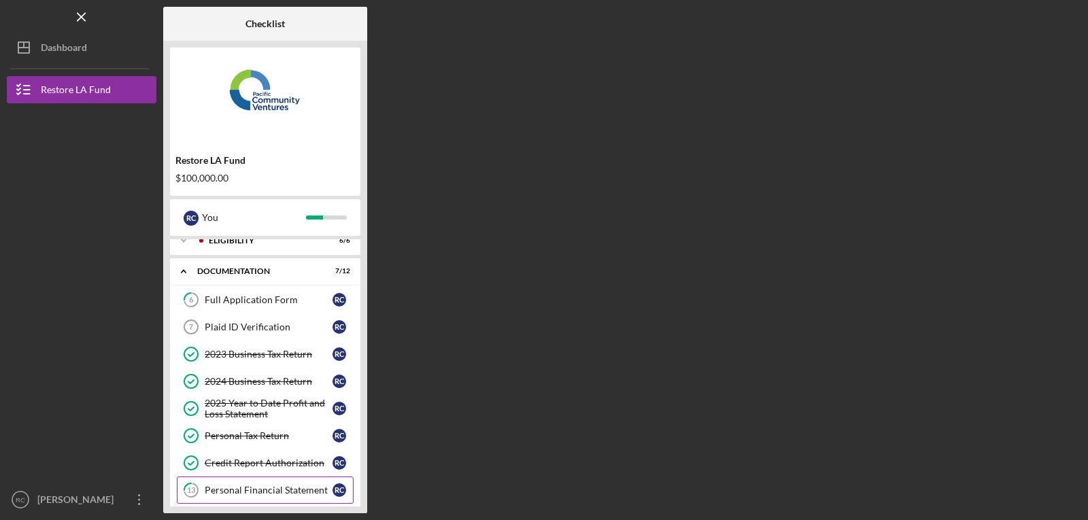
scroll to position [11, 0]
